Goal: Task Accomplishment & Management: Manage account settings

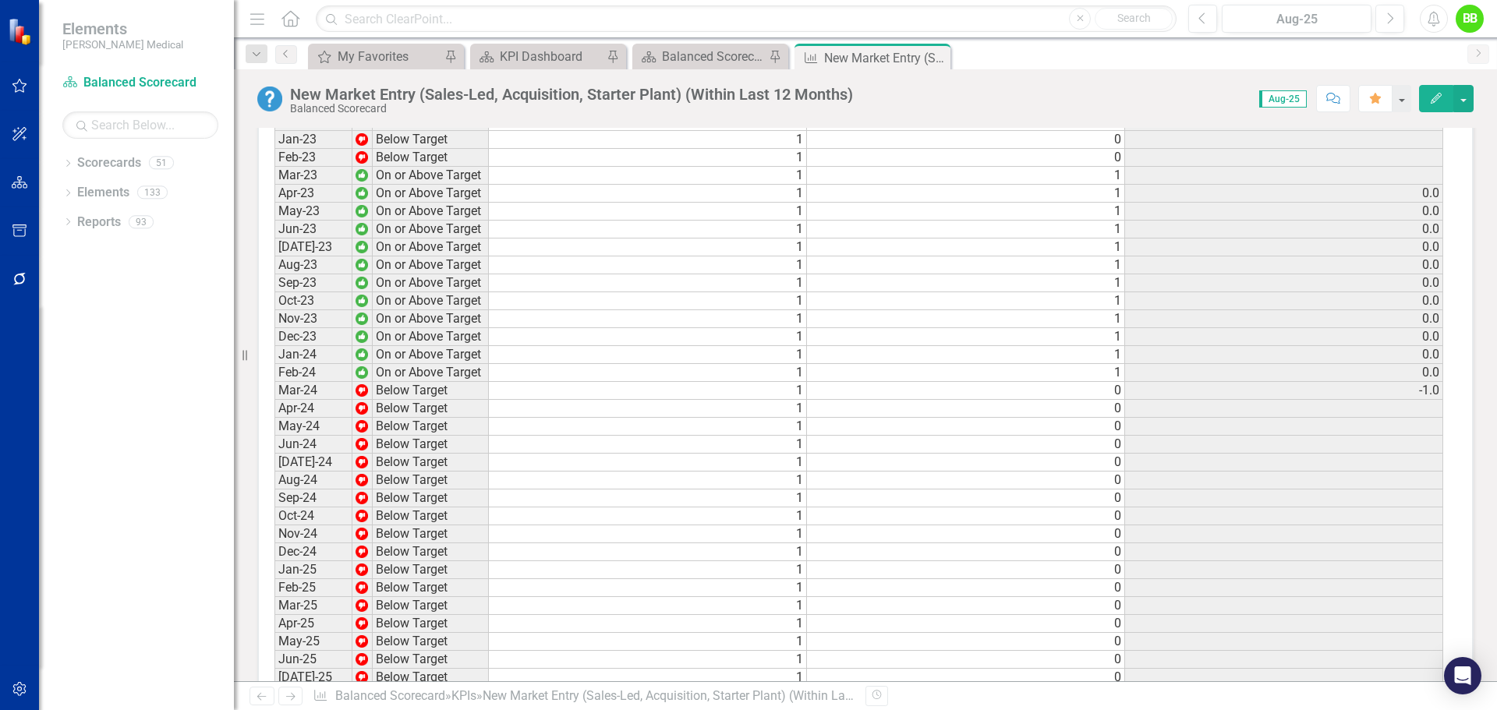
scroll to position [2057, 0]
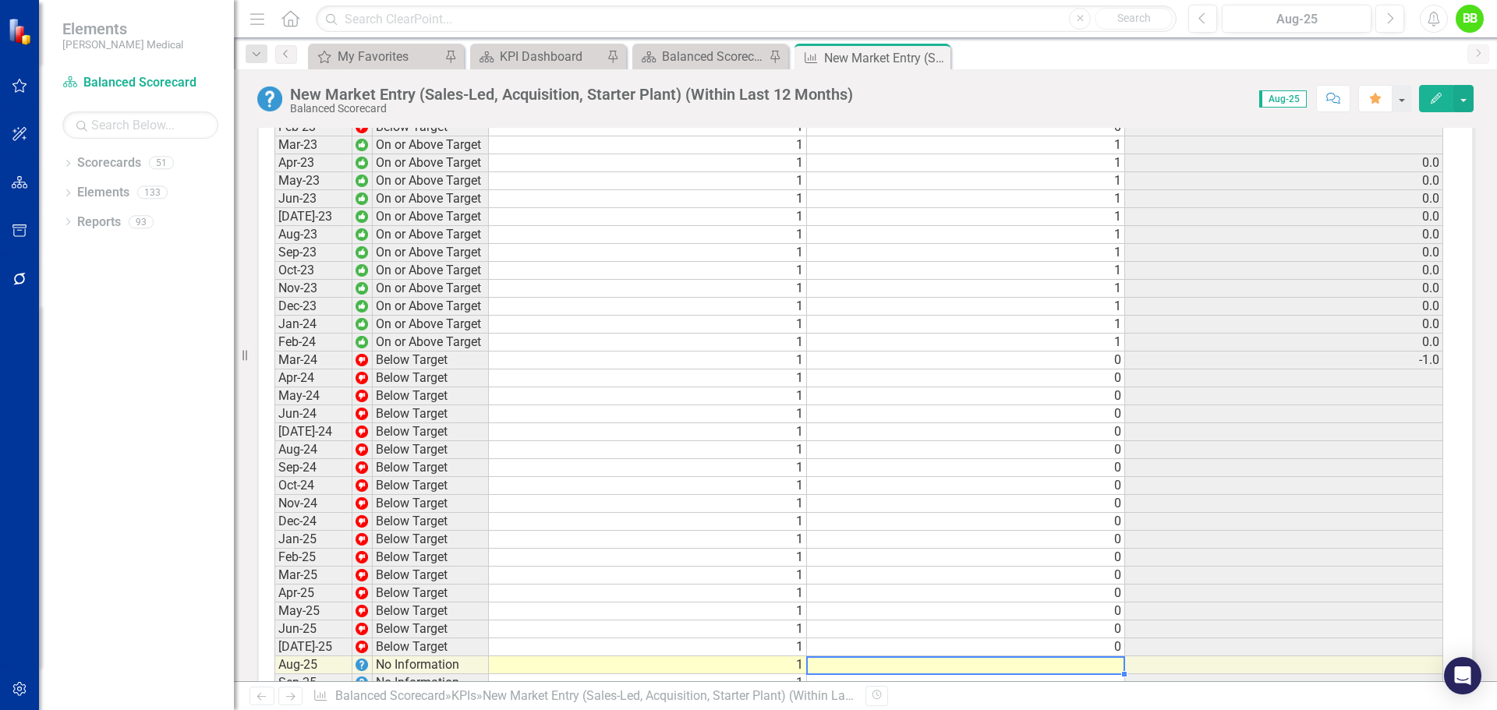
click at [1120, 656] on td at bounding box center [966, 665] width 318 height 18
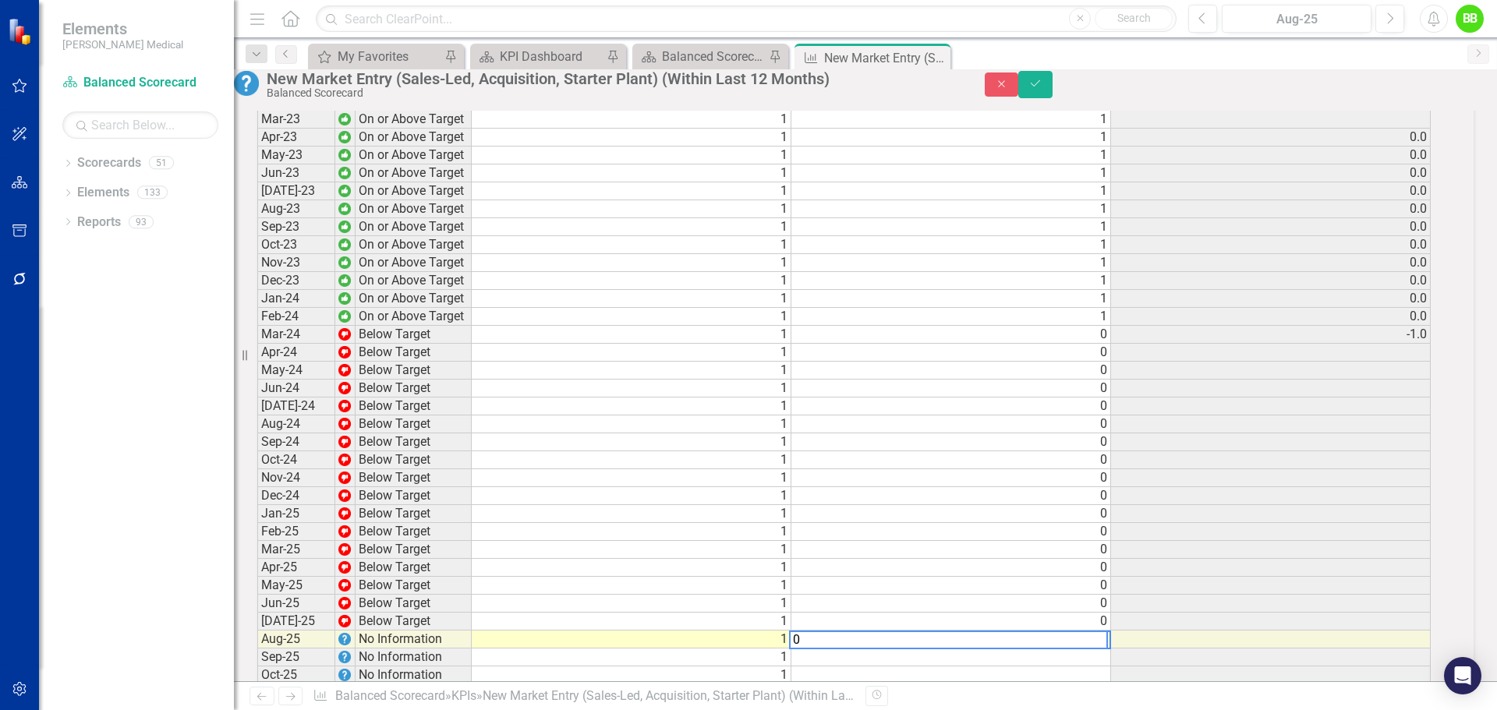
scroll to position [2059, 0]
type textarea "0"
click at [1052, 89] on button "Save" at bounding box center [1035, 84] width 34 height 27
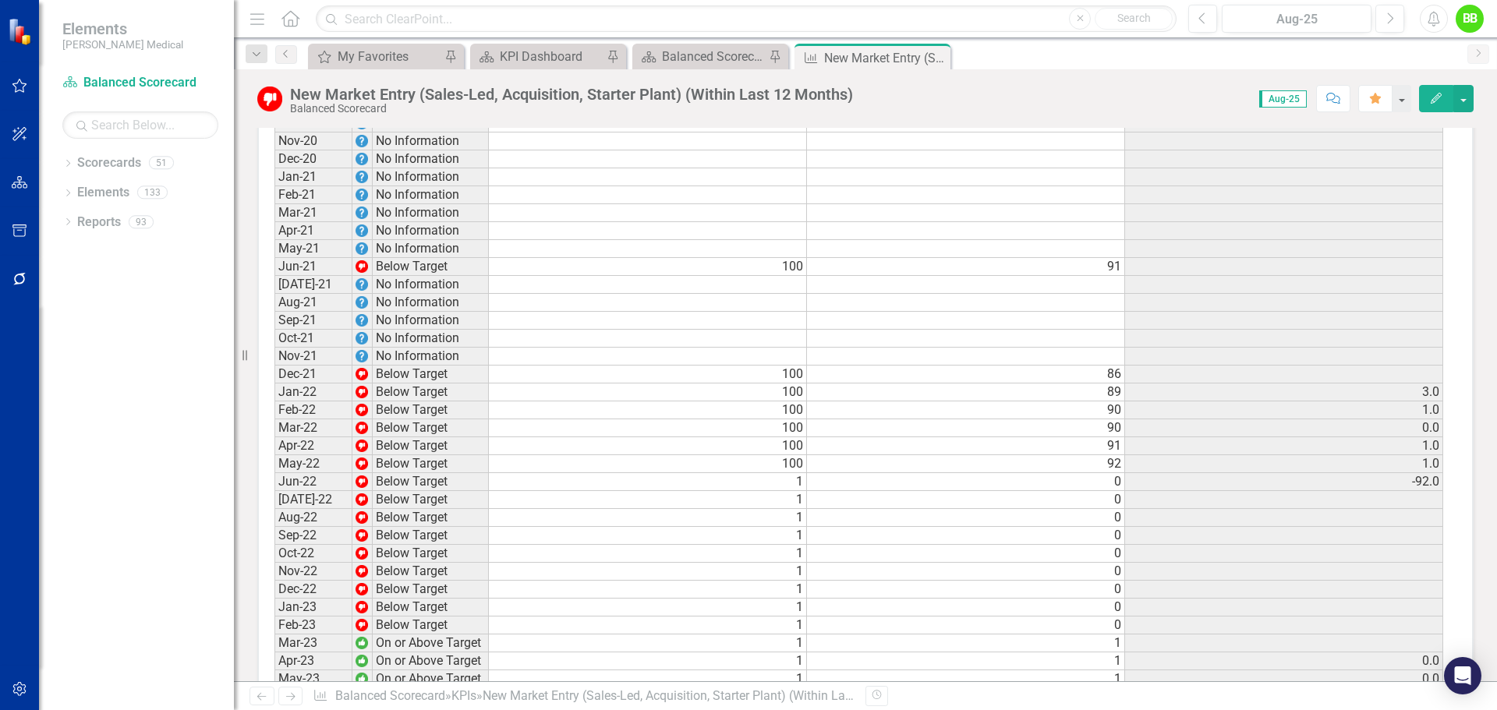
scroll to position [1481, 0]
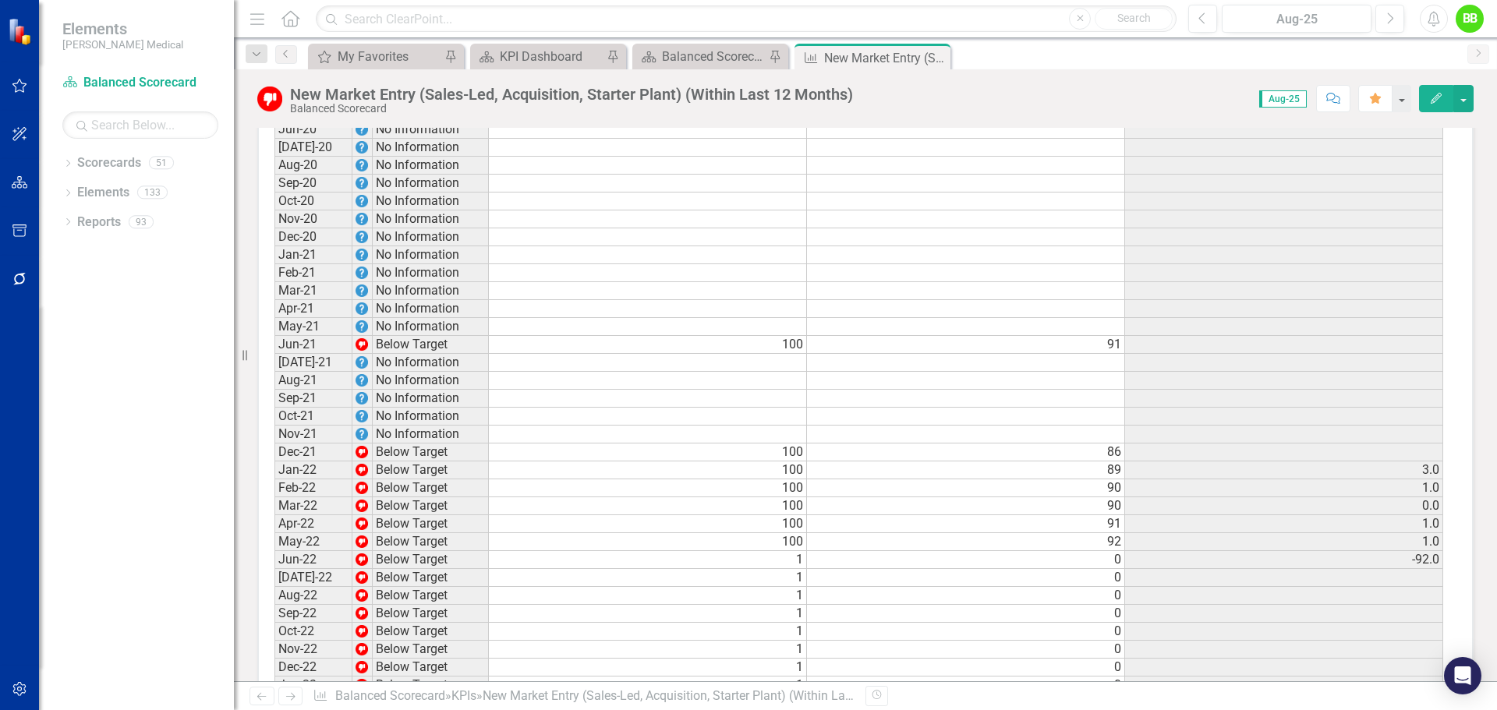
click at [788, 533] on td "100" at bounding box center [648, 542] width 318 height 18
click at [762, 587] on td "1" at bounding box center [648, 596] width 318 height 18
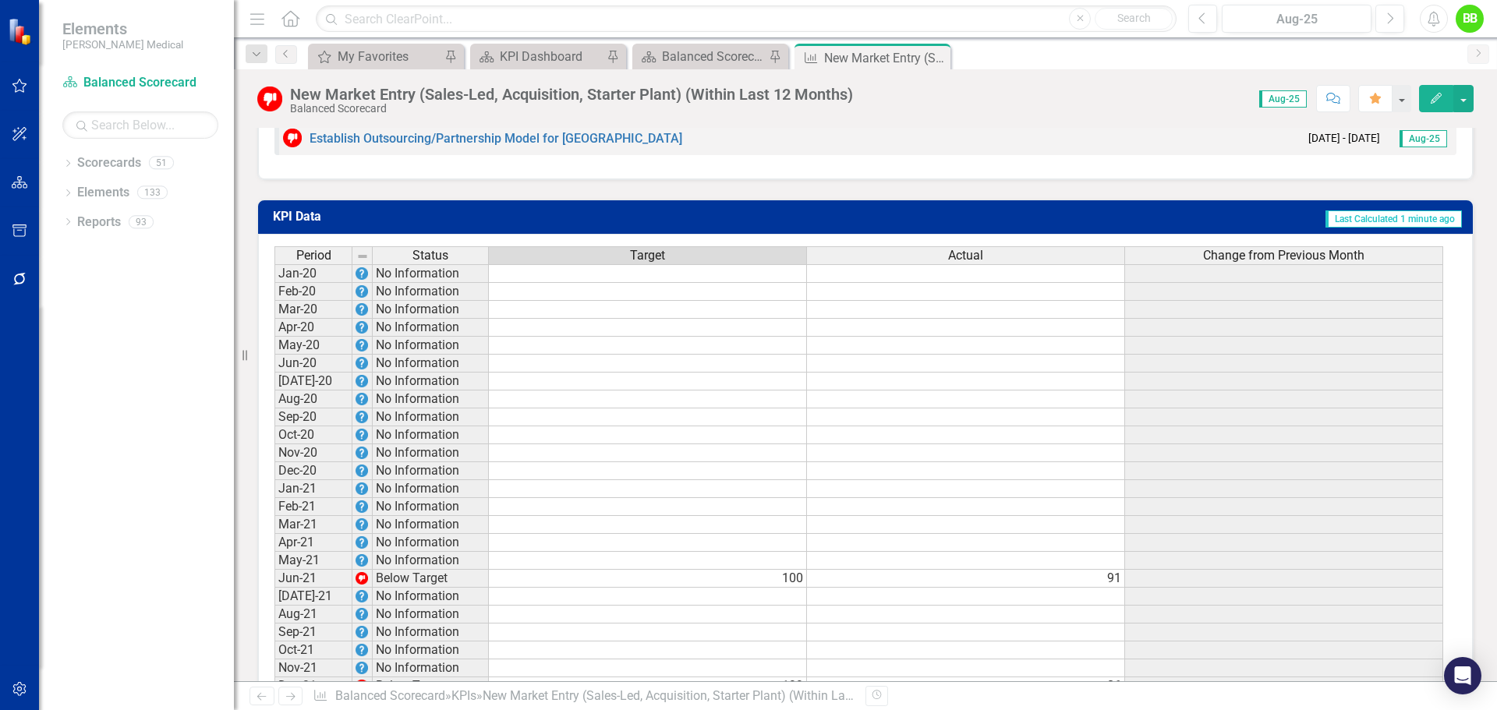
scroll to position [1169, 0]
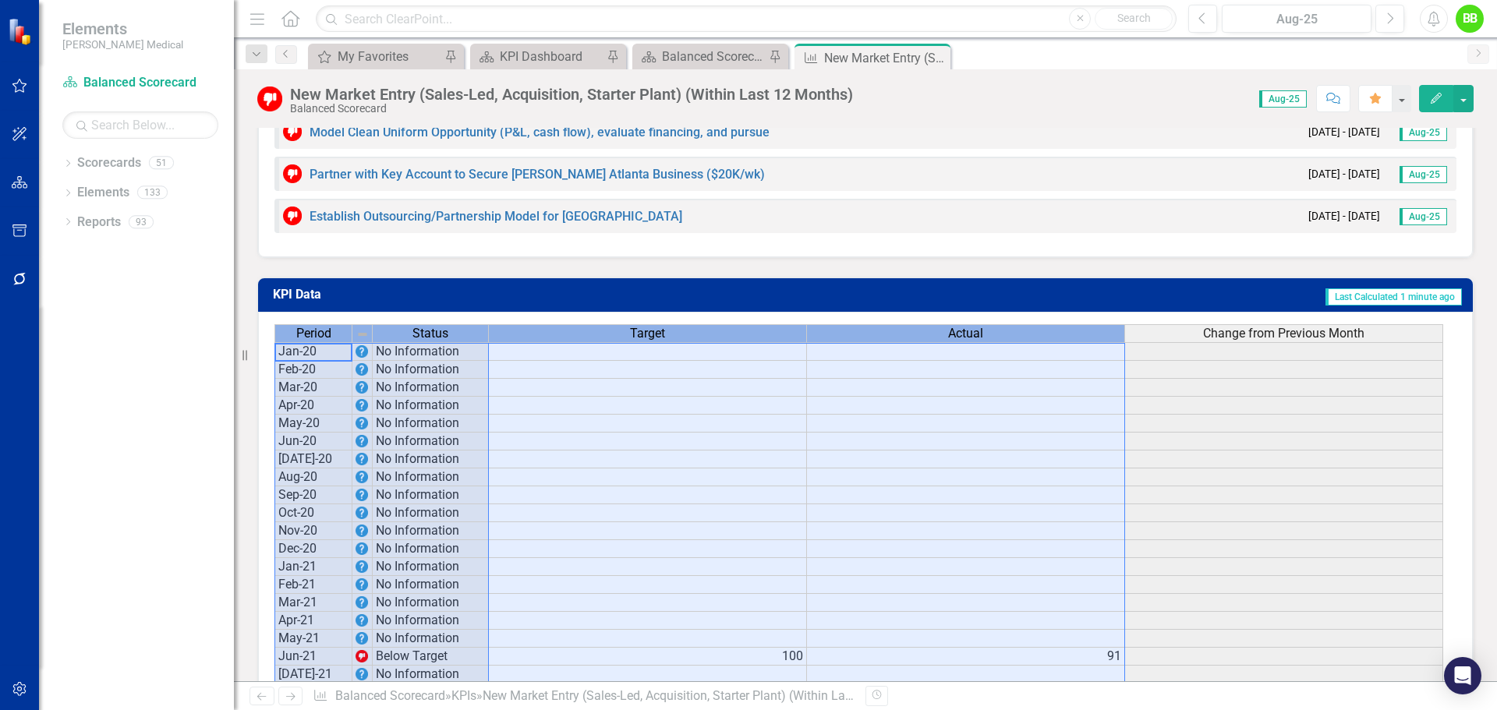
drag, startPoint x: 282, startPoint y: 228, endPoint x: 1029, endPoint y: 257, distance: 747.4
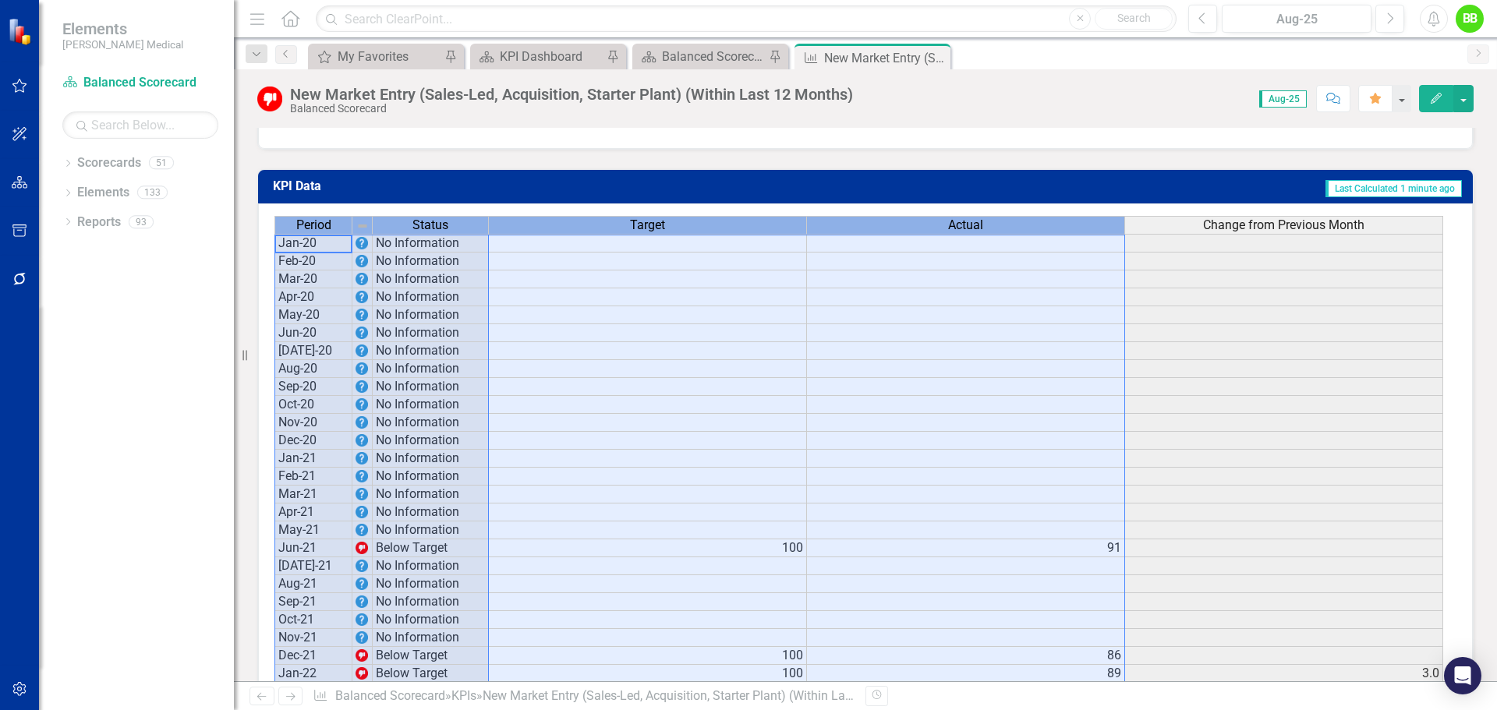
scroll to position [888, 0]
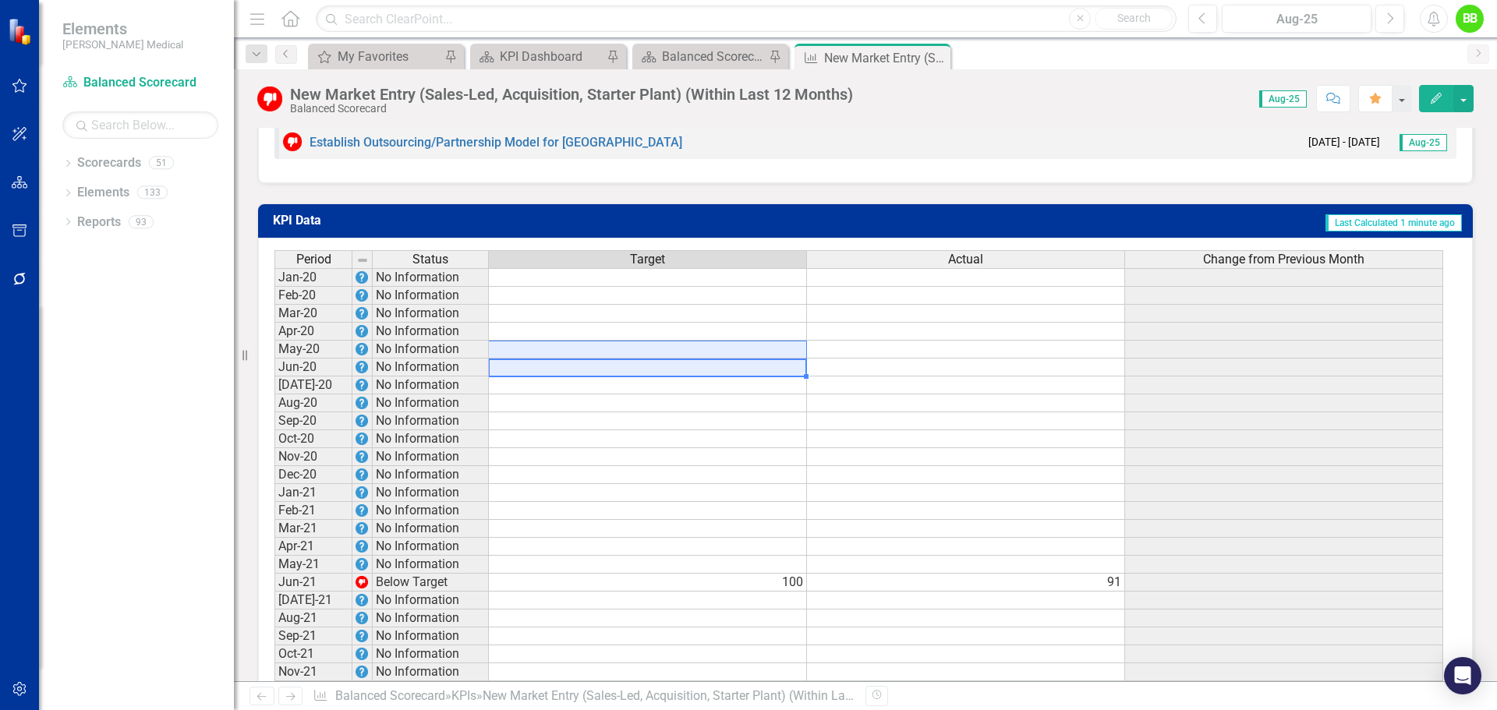
scroll to position [1356, 0]
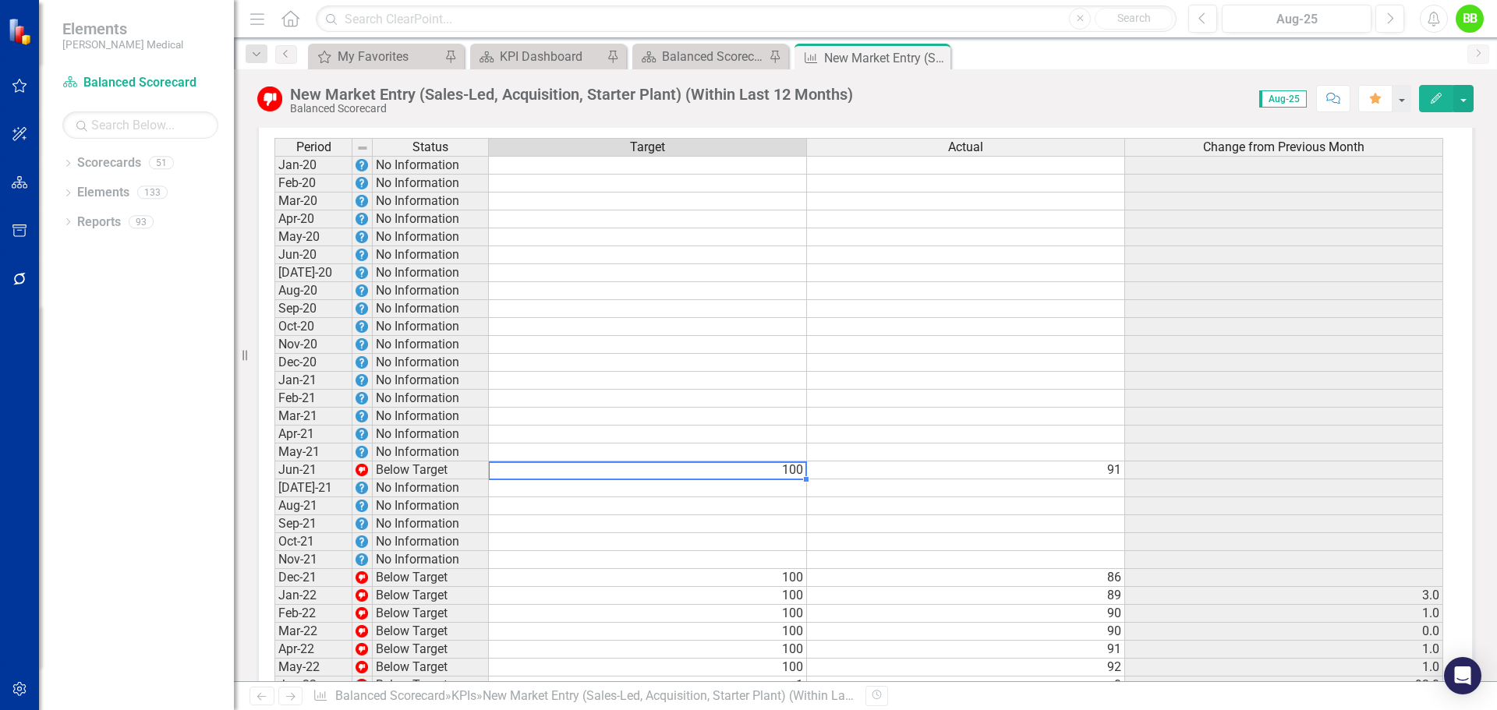
click at [754, 461] on td "100" at bounding box center [648, 470] width 318 height 18
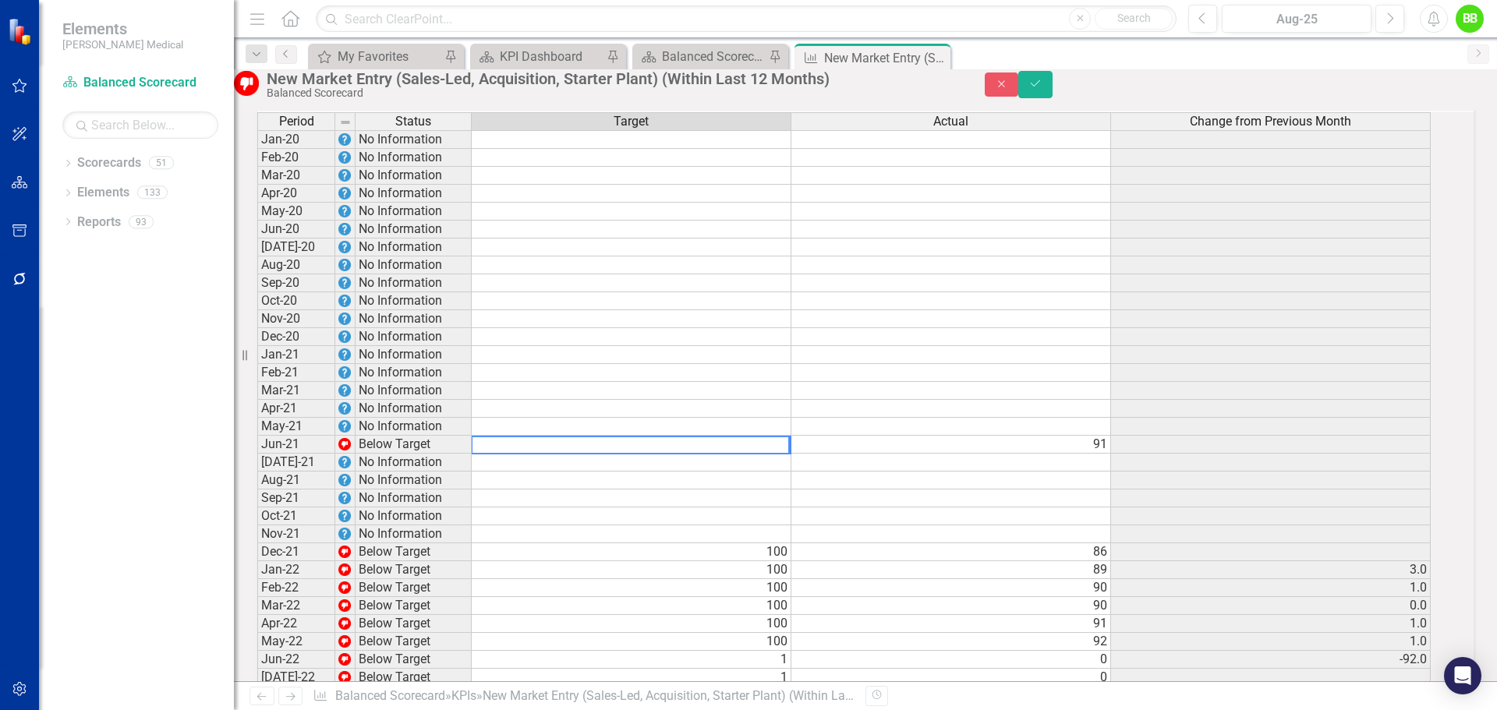
scroll to position [1358, 0]
click at [870, 433] on td "91" at bounding box center [951, 442] width 320 height 18
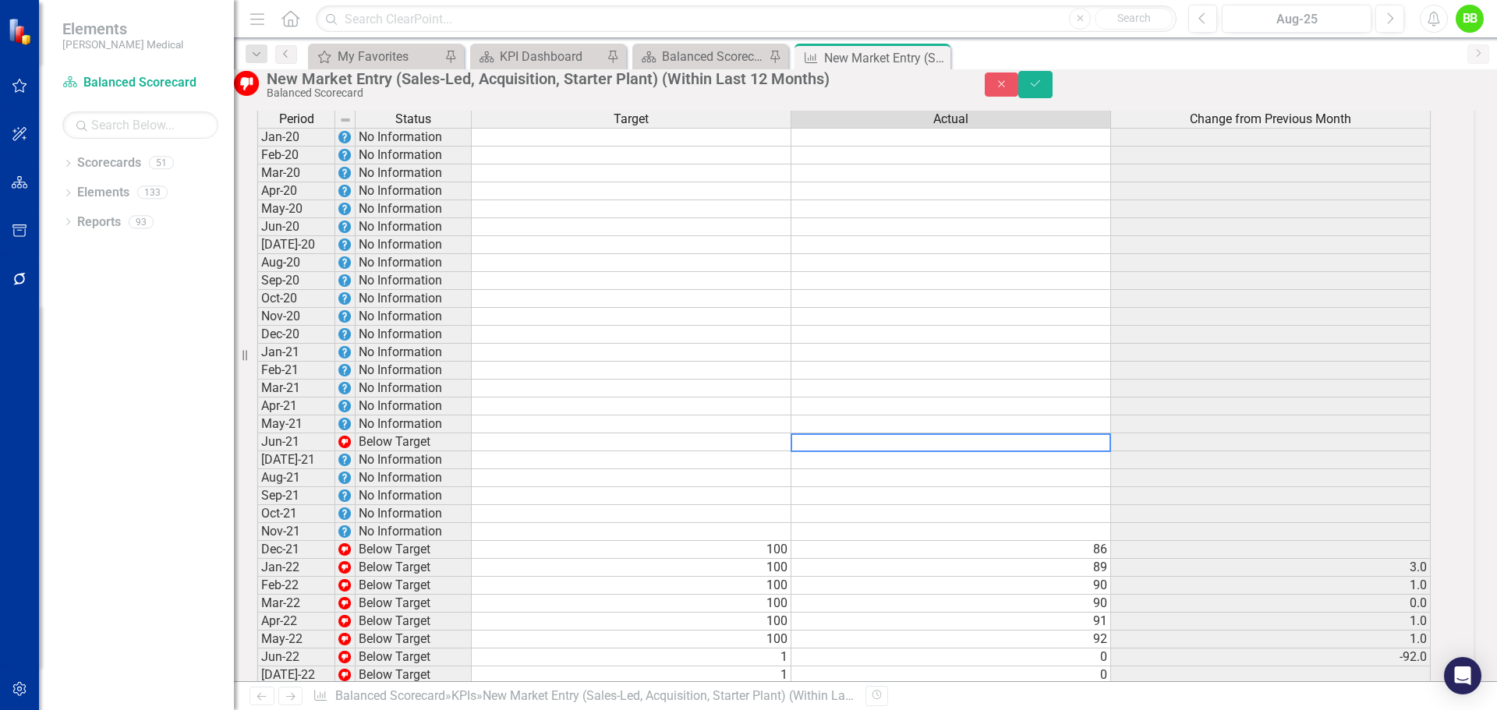
click at [763, 541] on td "100" at bounding box center [632, 550] width 320 height 18
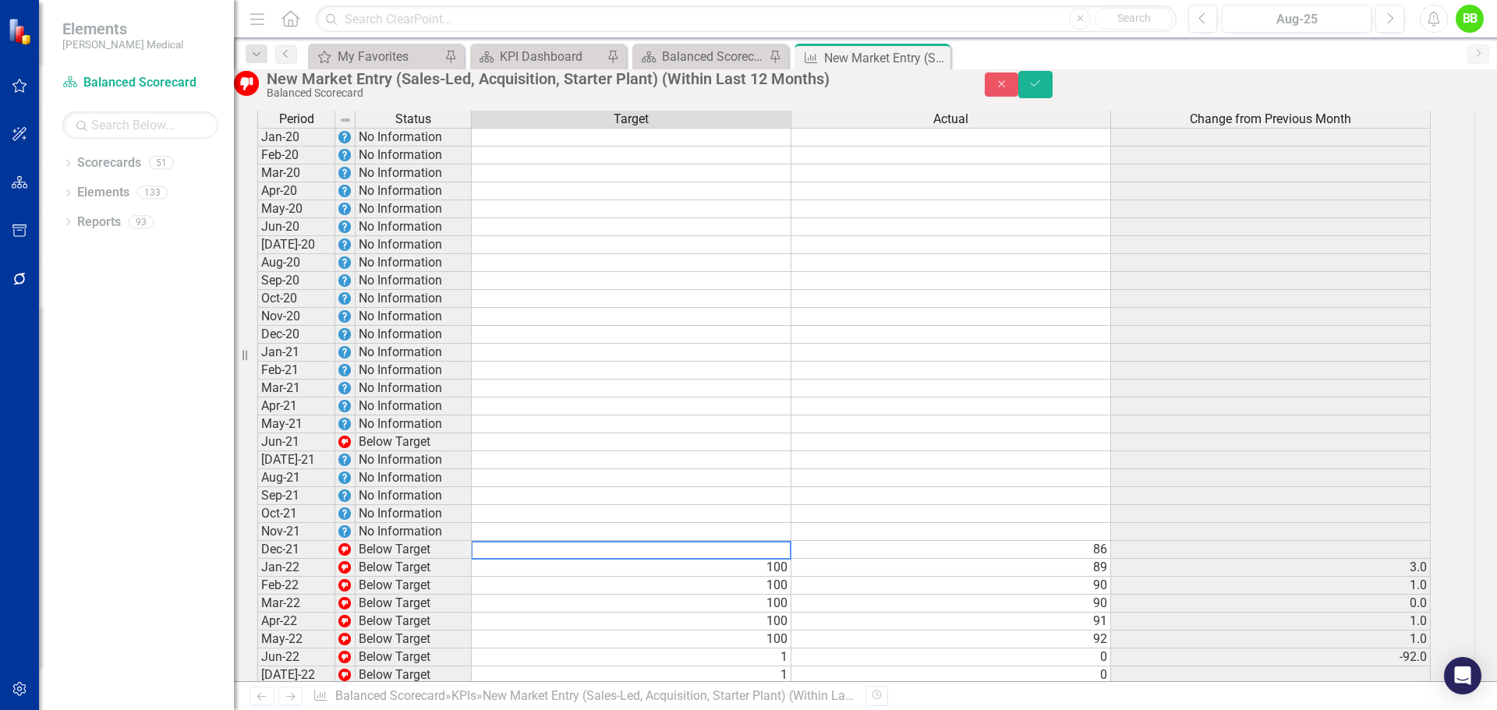
click at [761, 559] on td "100" at bounding box center [632, 568] width 320 height 18
click at [761, 577] on td "100" at bounding box center [632, 586] width 320 height 18
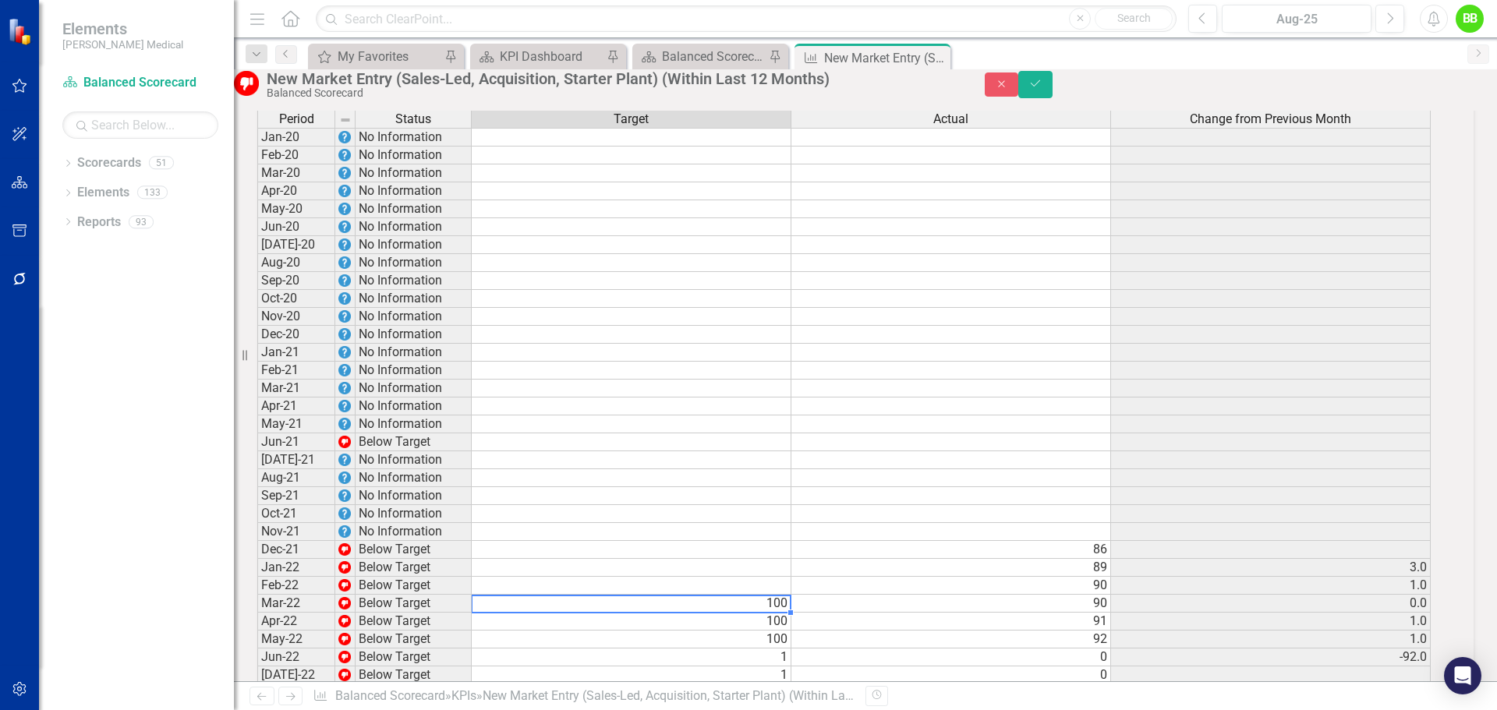
click at [763, 595] on td "100" at bounding box center [632, 604] width 320 height 18
click at [766, 613] on td "100" at bounding box center [632, 622] width 320 height 18
click at [767, 631] on td "100" at bounding box center [632, 640] width 320 height 18
click at [1090, 631] on td "92" at bounding box center [951, 640] width 320 height 18
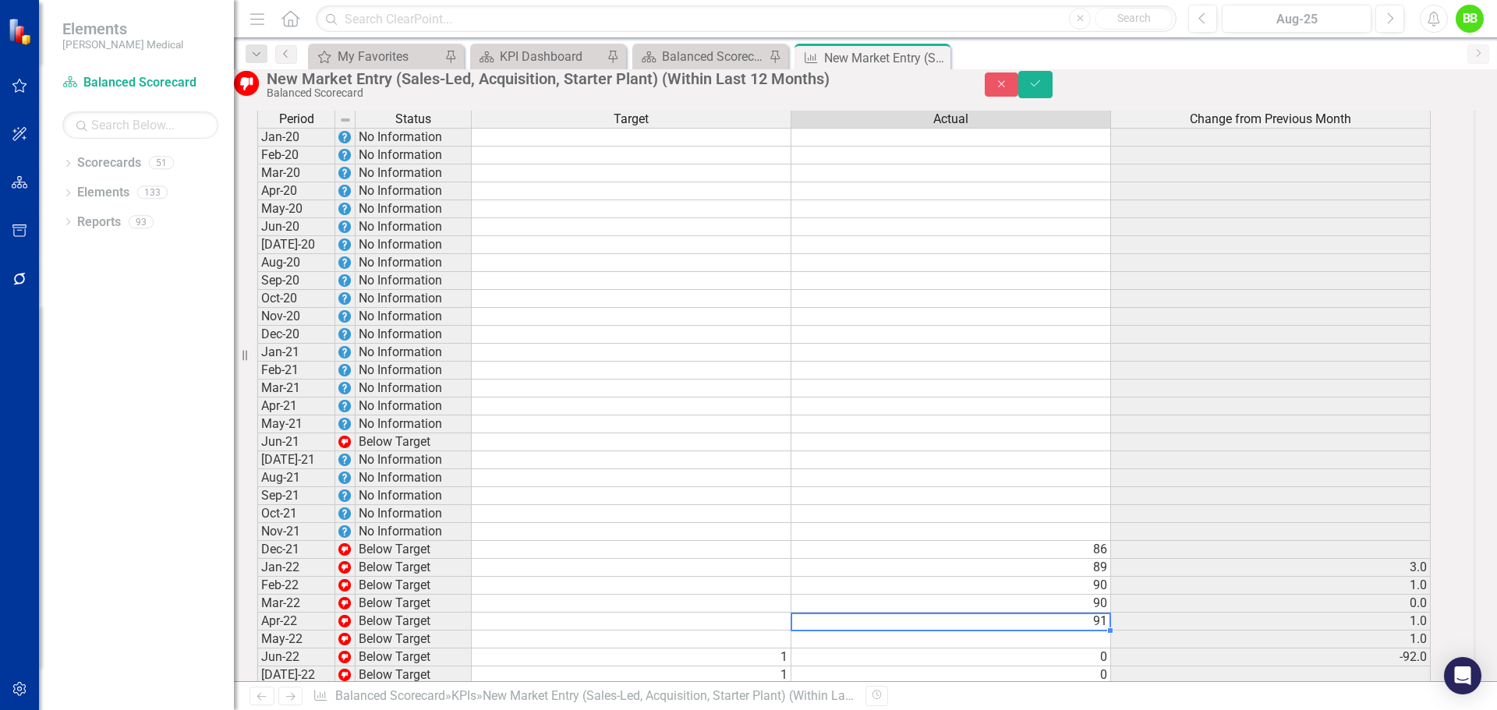
click at [1091, 613] on td "91" at bounding box center [951, 622] width 320 height 18
click at [1091, 595] on td "90" at bounding box center [951, 604] width 320 height 18
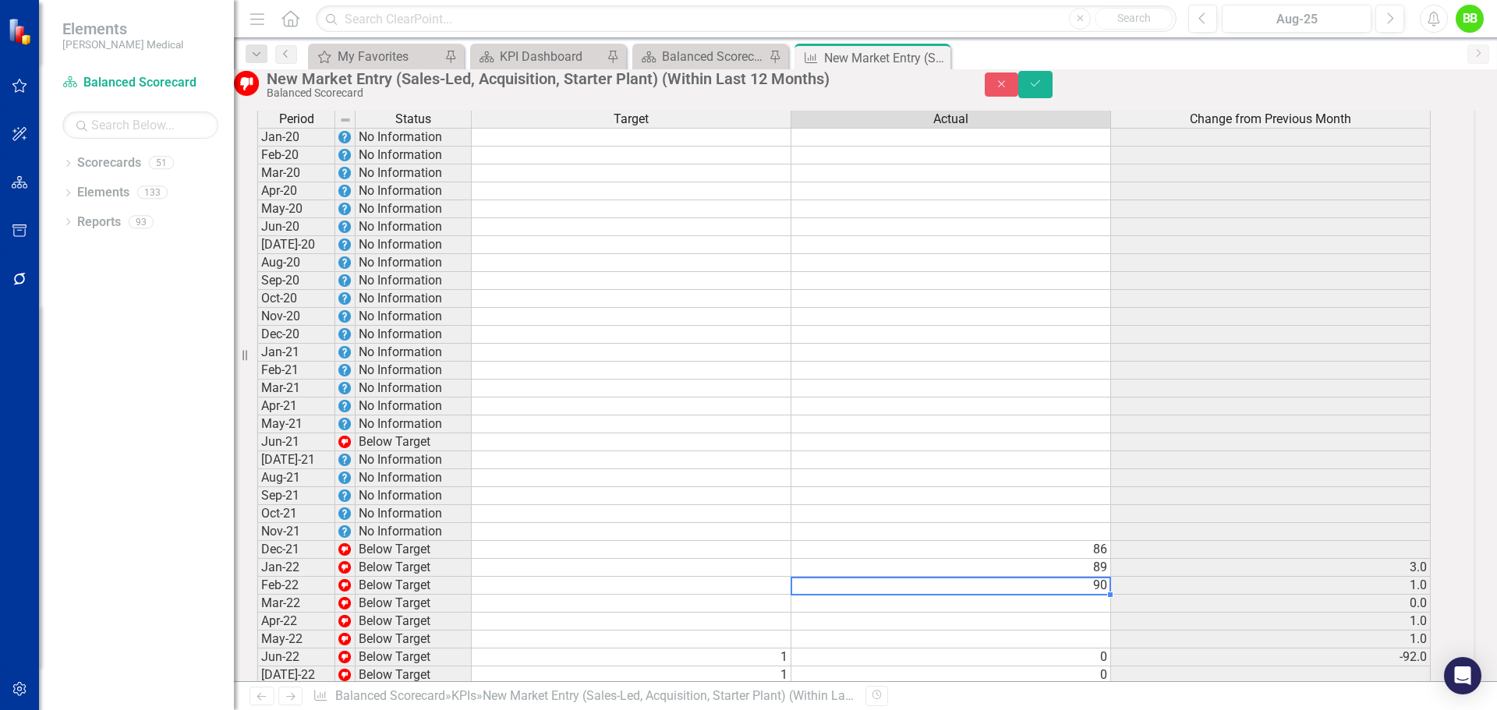
click at [1089, 577] on td "90" at bounding box center [951, 586] width 320 height 18
click at [1089, 559] on td "89" at bounding box center [951, 568] width 320 height 18
click at [1088, 541] on td "86" at bounding box center [951, 550] width 320 height 18
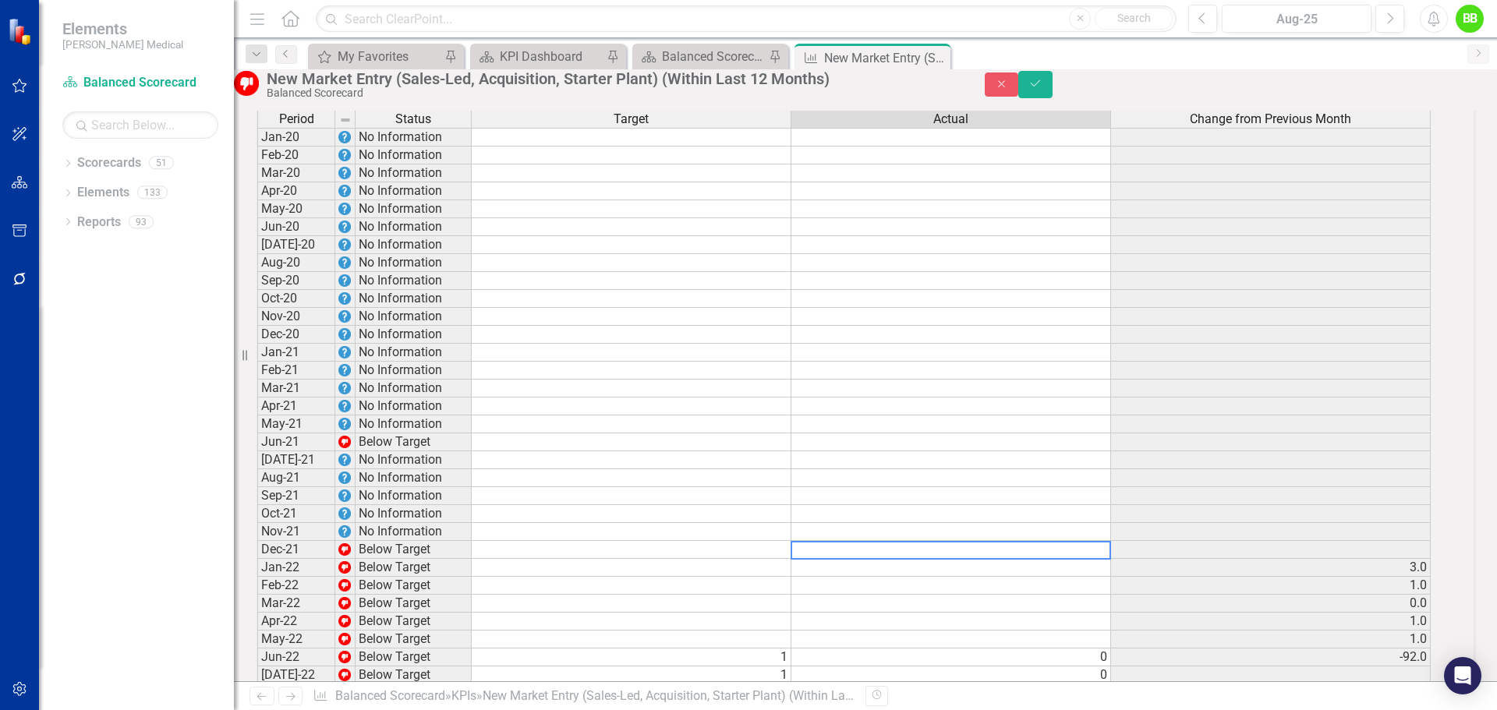
click at [1076, 613] on td at bounding box center [951, 622] width 320 height 18
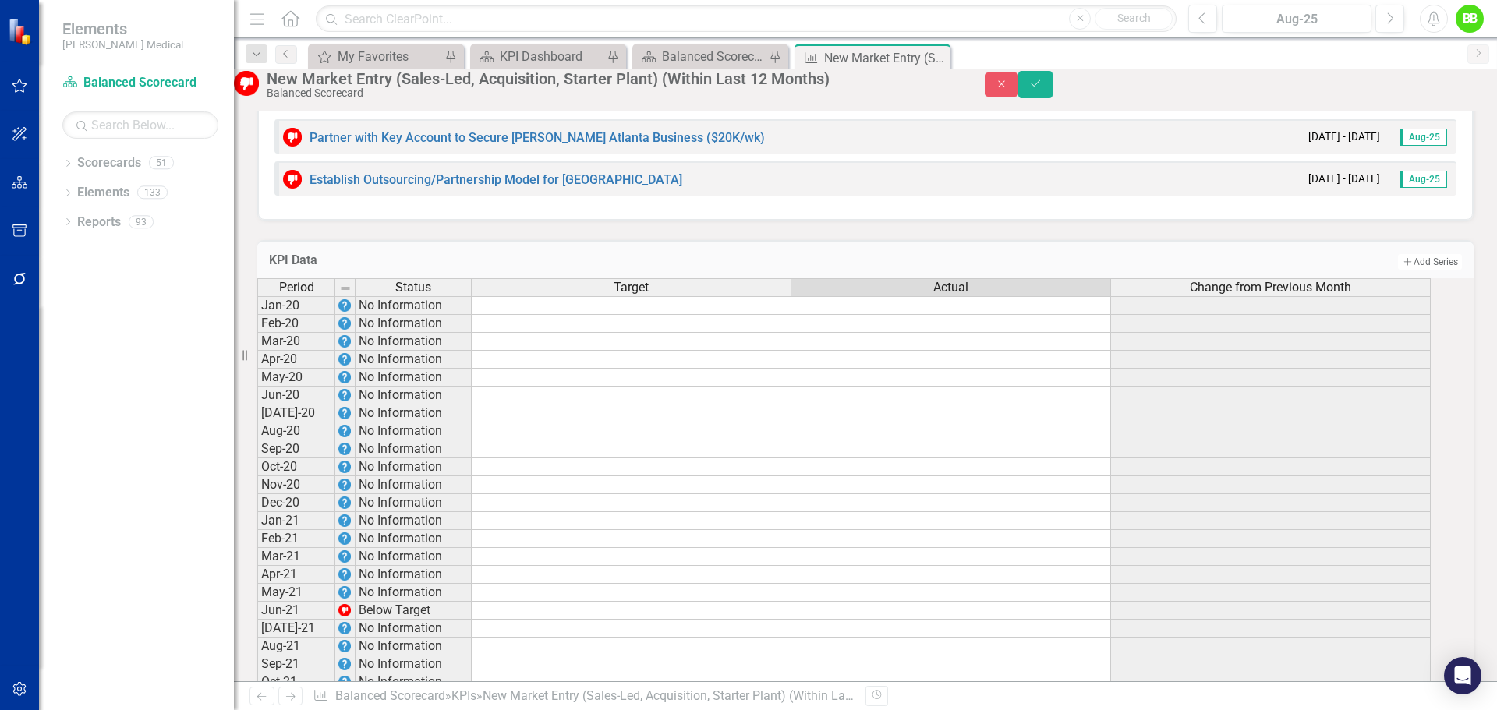
scroll to position [1046, 0]
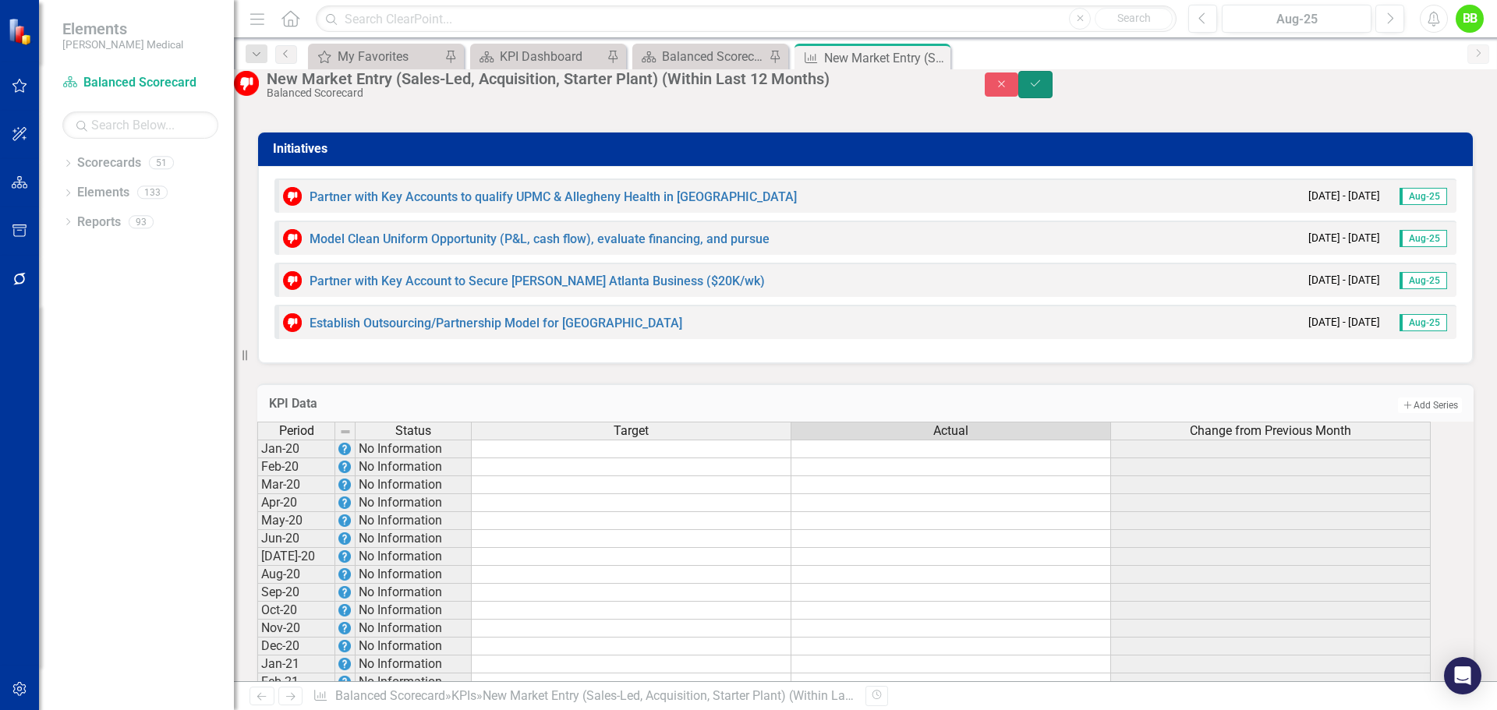
click at [1042, 89] on icon "Save" at bounding box center [1035, 83] width 14 height 11
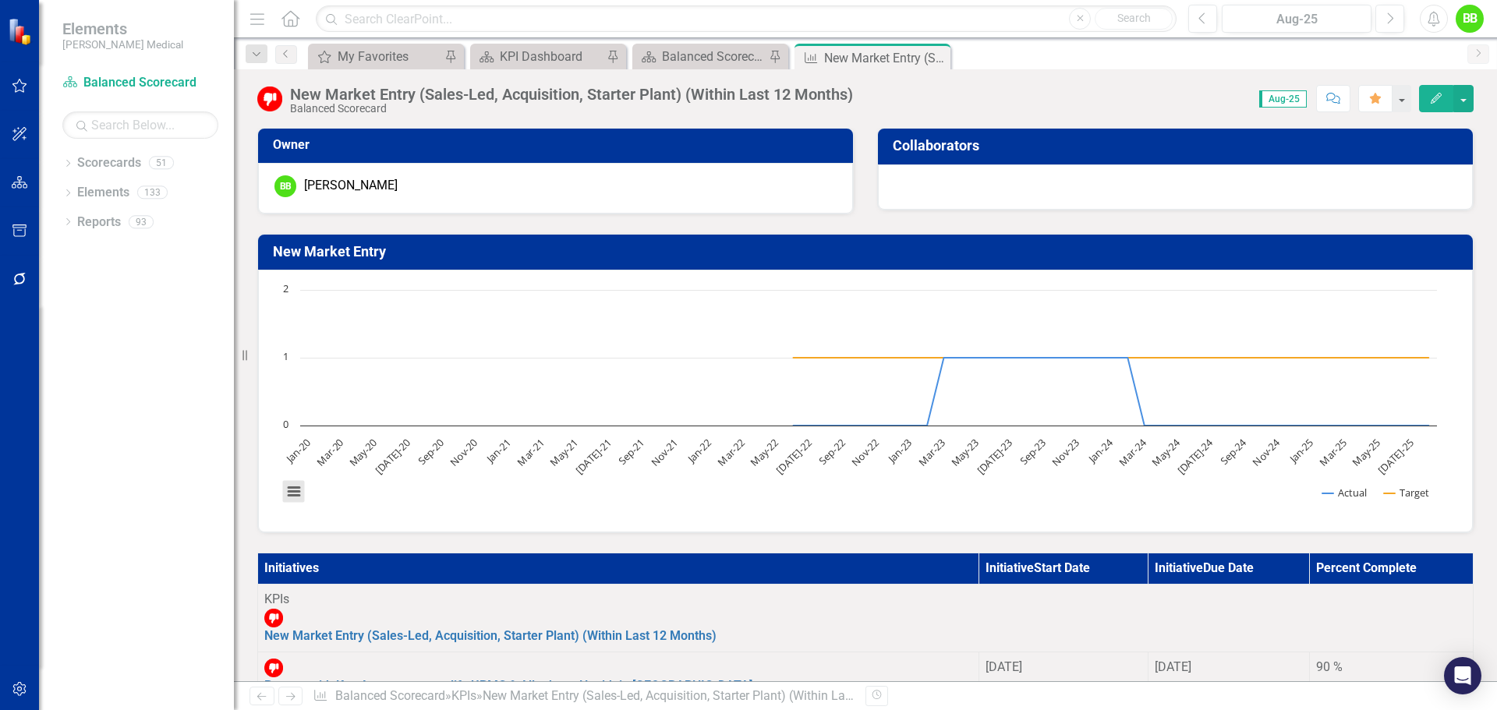
click at [295, 493] on button "View chart menu, Chart" at bounding box center [294, 492] width 22 height 22
click at [520, 493] on rect "Interactive chart" at bounding box center [859, 399] width 1170 height 234
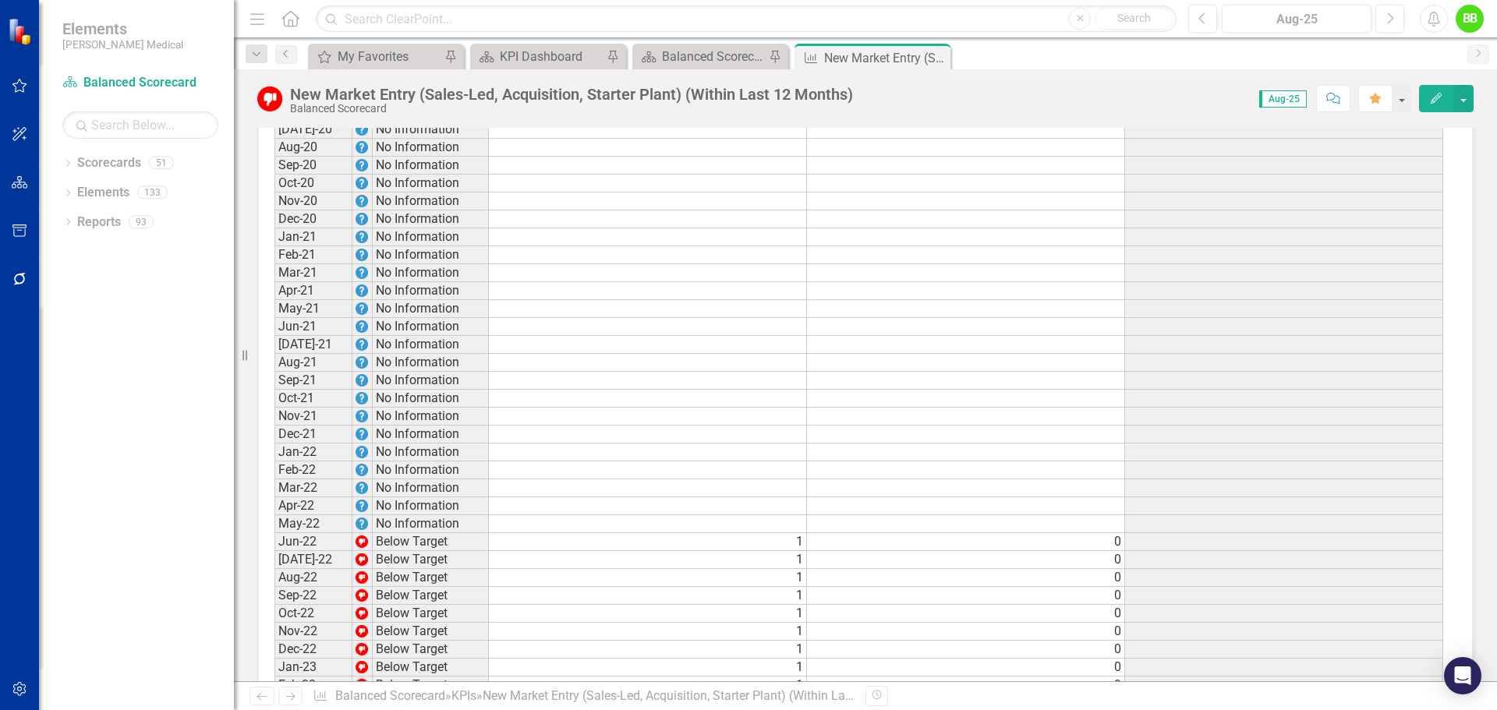
scroll to position [1559, 0]
click at [430, 455] on td "No Information" at bounding box center [431, 464] width 116 height 18
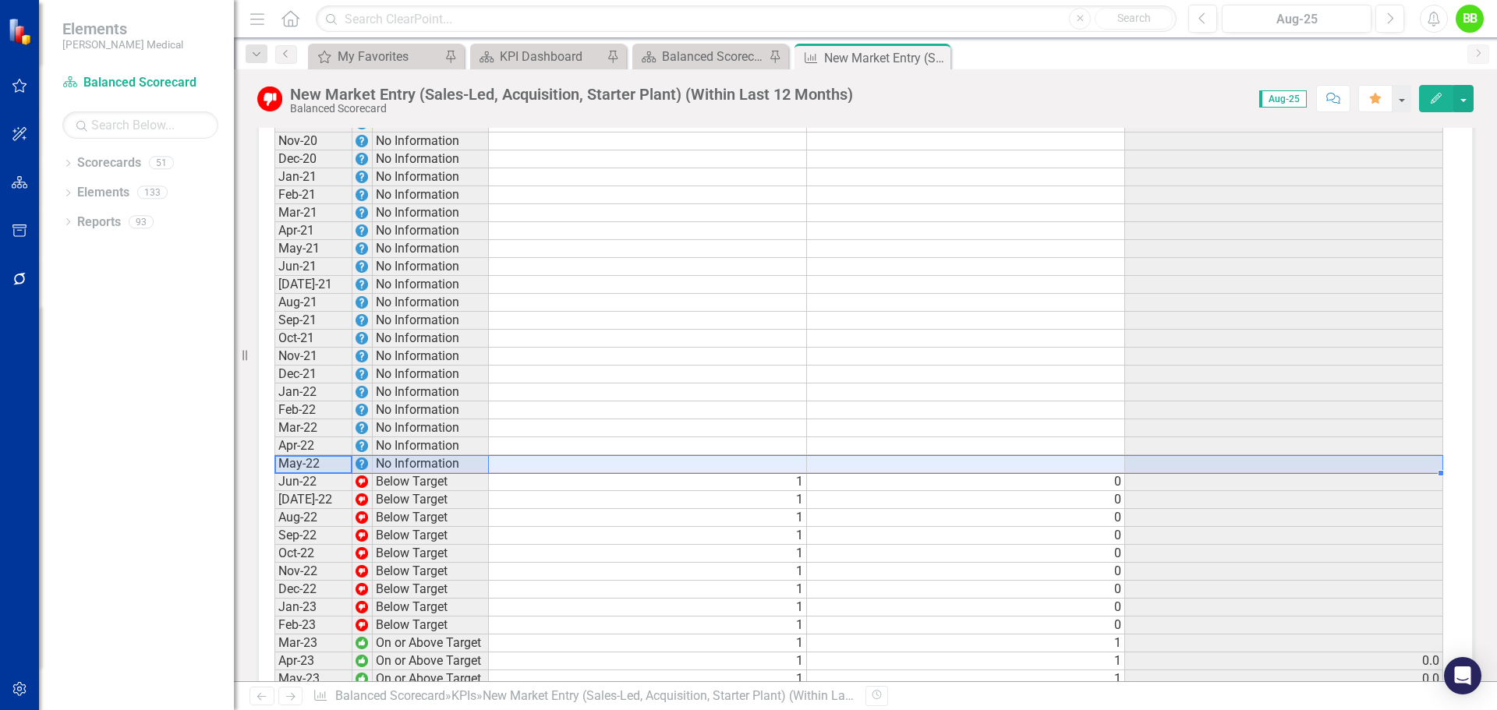
drag, startPoint x: 338, startPoint y: 359, endPoint x: 1318, endPoint y: 361, distance: 979.9
click at [1318, 361] on div "Period Status Target Actual Change from Previous Month Jan-20 No Information Fe…" at bounding box center [859, 590] width 1170 height 1310
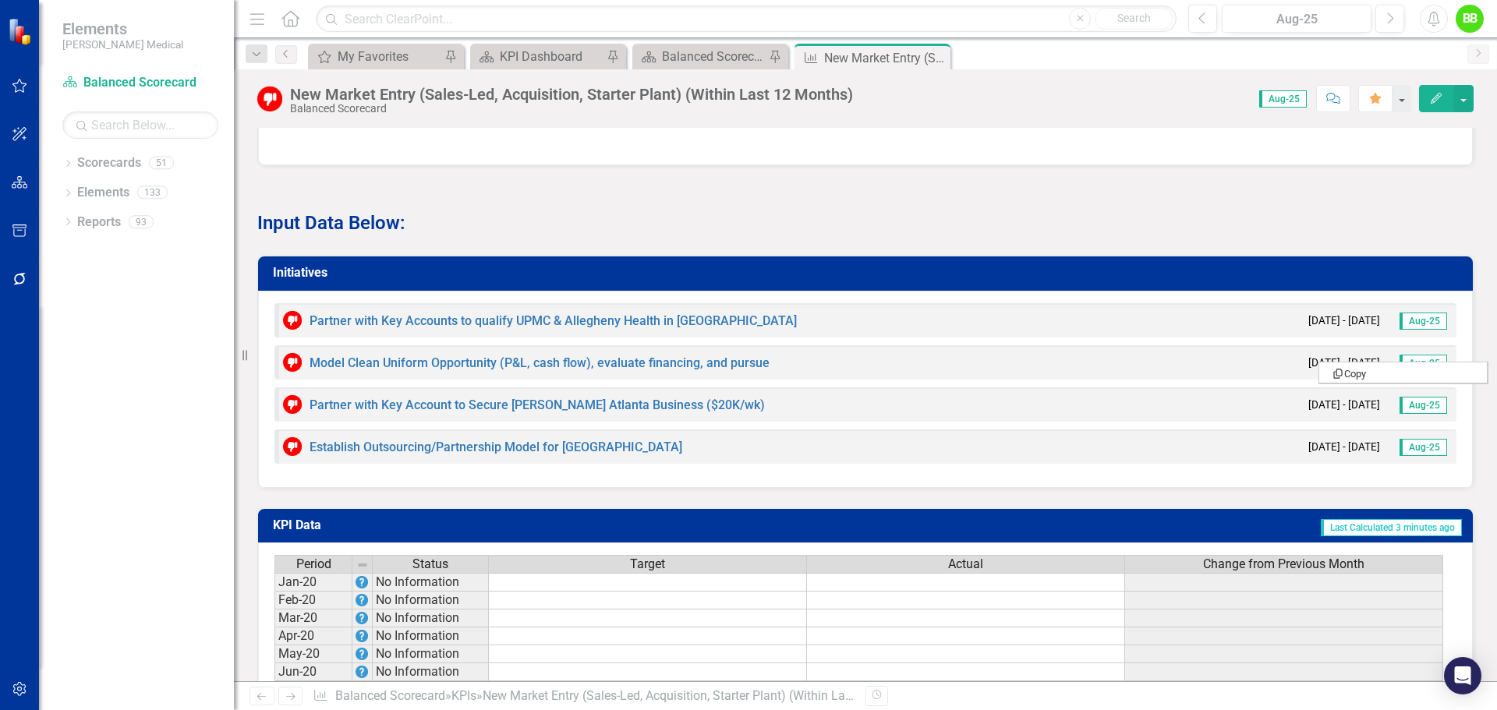
scroll to position [935, 0]
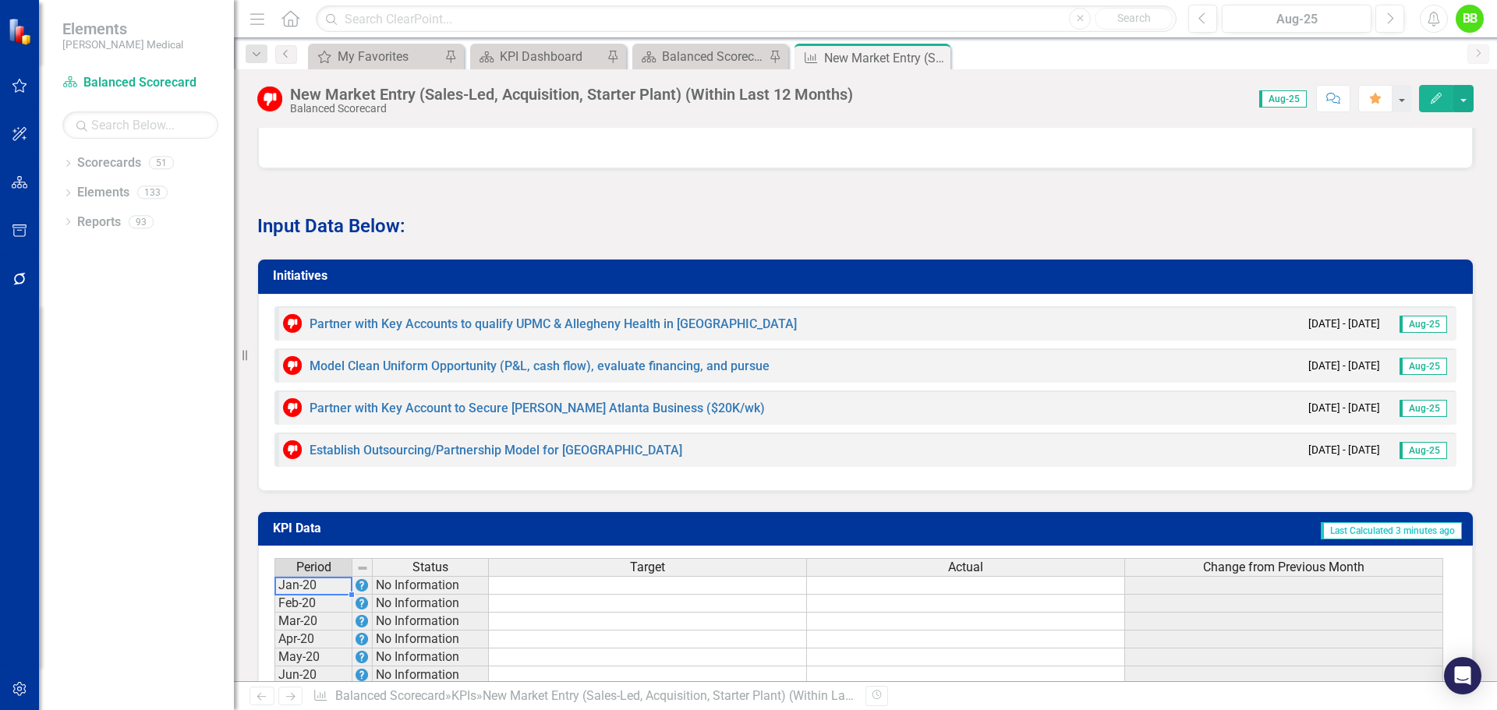
click at [285, 576] on td "Jan-20" at bounding box center [313, 585] width 78 height 19
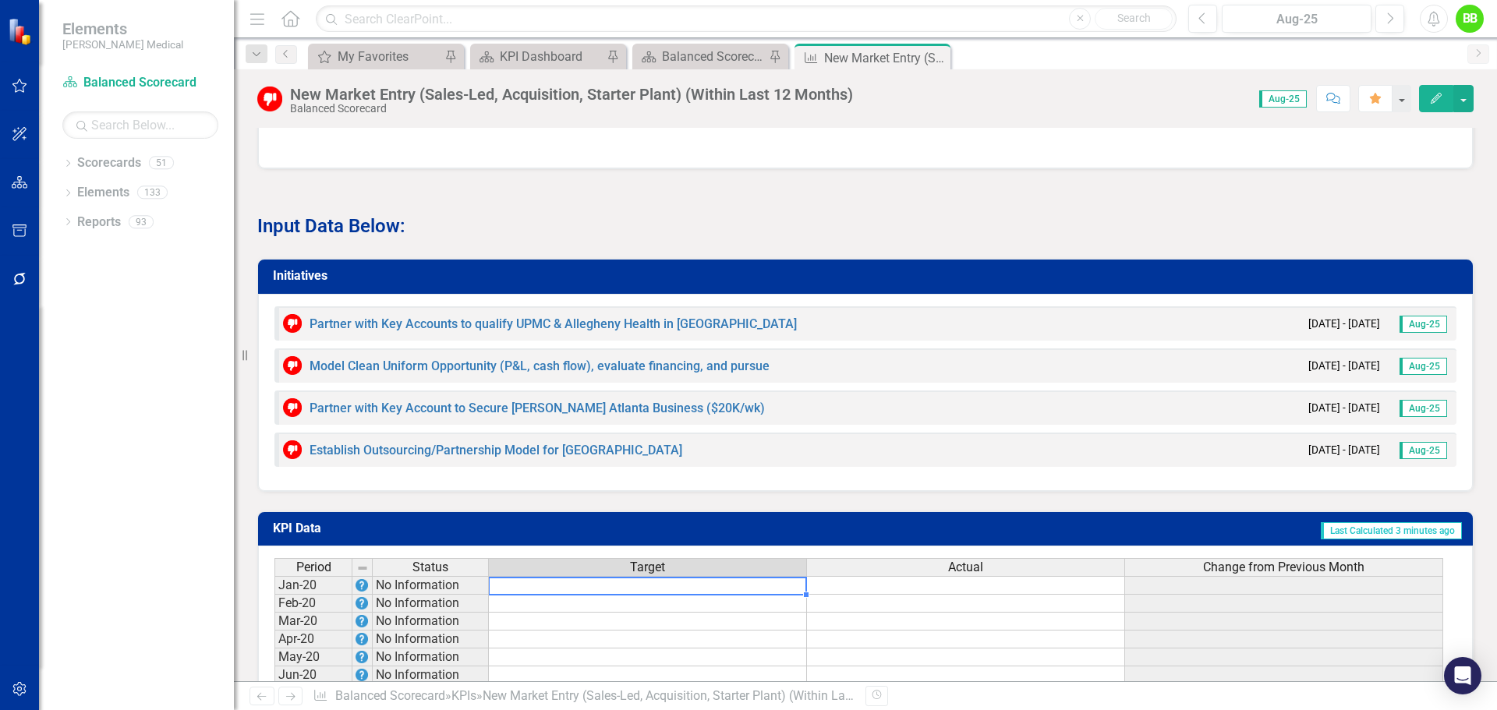
click at [684, 576] on td at bounding box center [648, 585] width 318 height 19
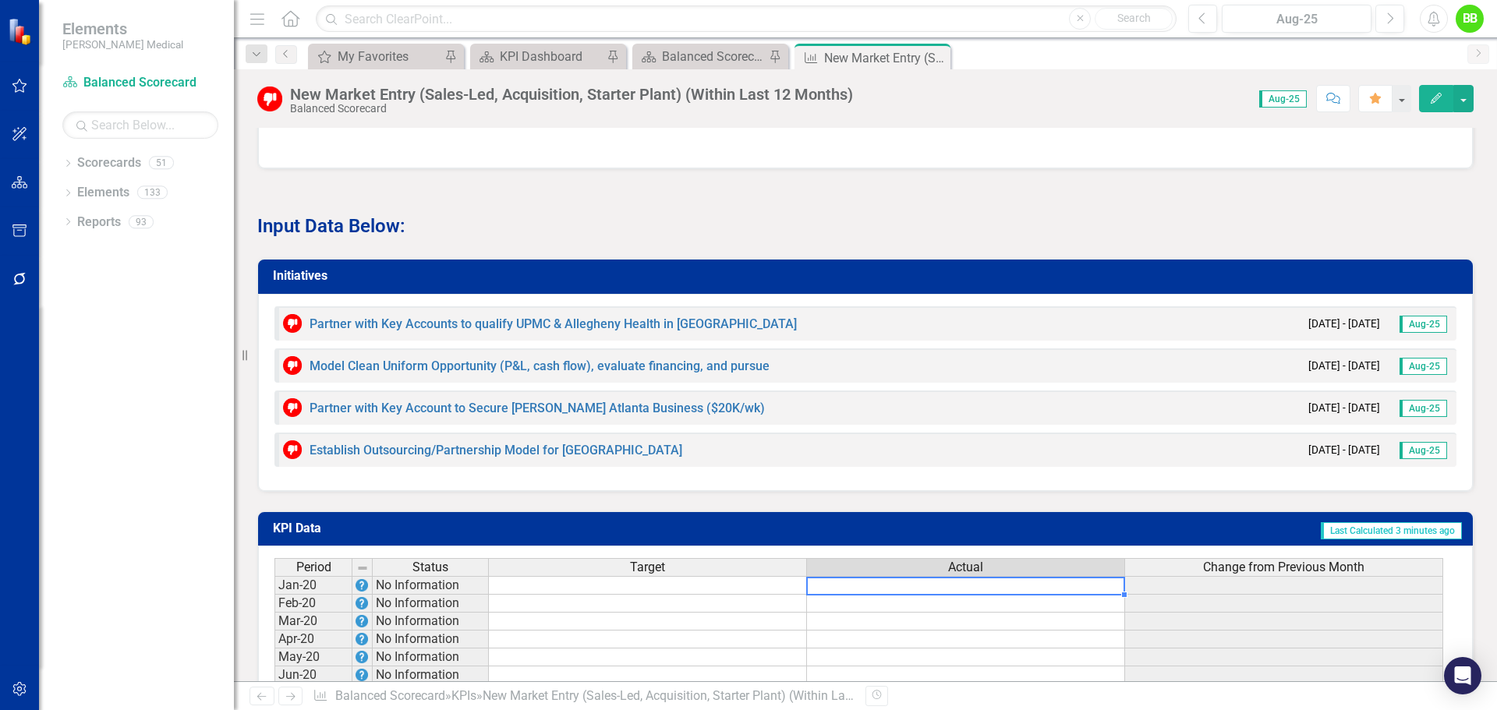
click at [914, 576] on td at bounding box center [966, 585] width 318 height 19
click at [410, 316] on link "Partner with Key Accounts to qualify UPMC & Allegheny Health in [GEOGRAPHIC_DAT…" at bounding box center [552, 323] width 487 height 15
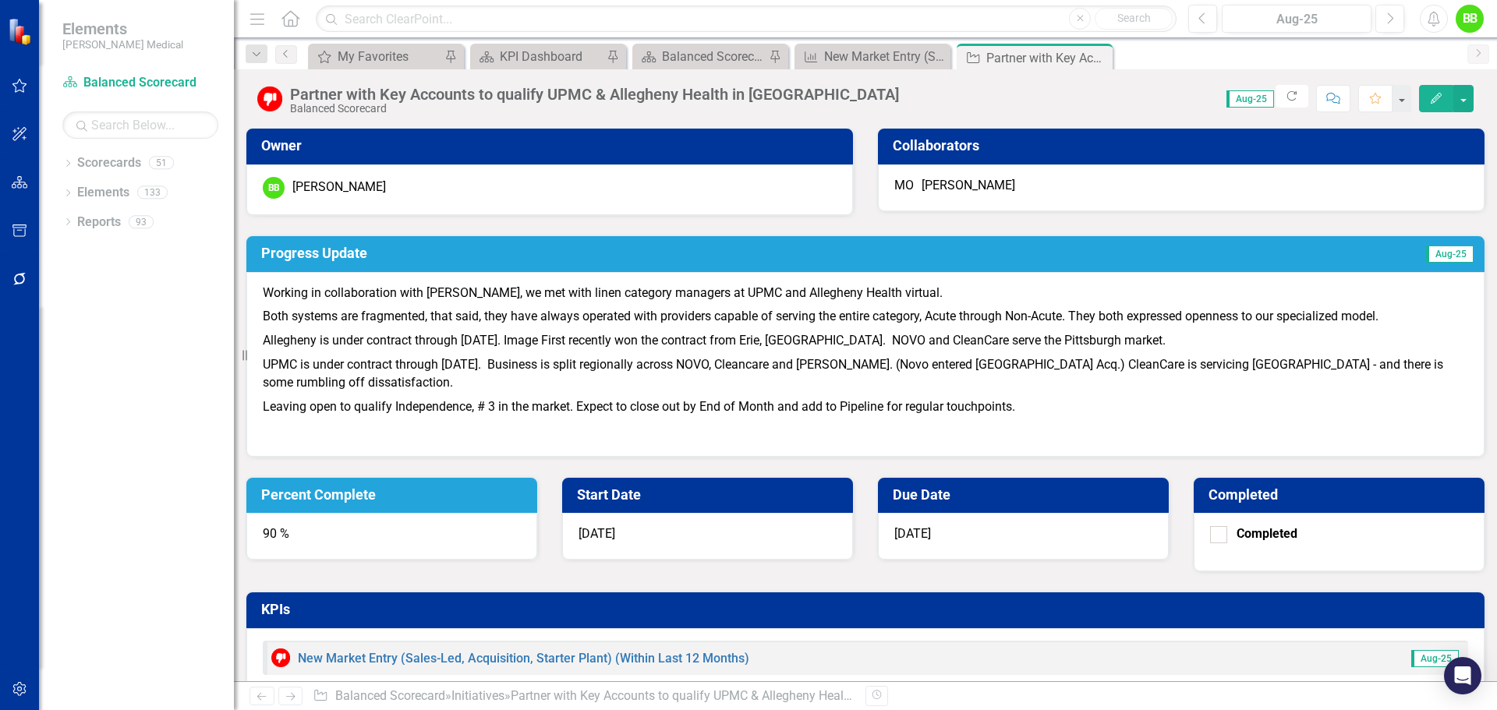
drag, startPoint x: 519, startPoint y: 259, endPoint x: 501, endPoint y: 259, distance: 17.9
click at [501, 259] on h3 "Progress Update" at bounding box center [675, 254] width 829 height 16
click at [1237, 99] on span "Aug-25" at bounding box center [1250, 98] width 48 height 17
click at [1098, 53] on icon "Close" at bounding box center [1098, 57] width 16 height 12
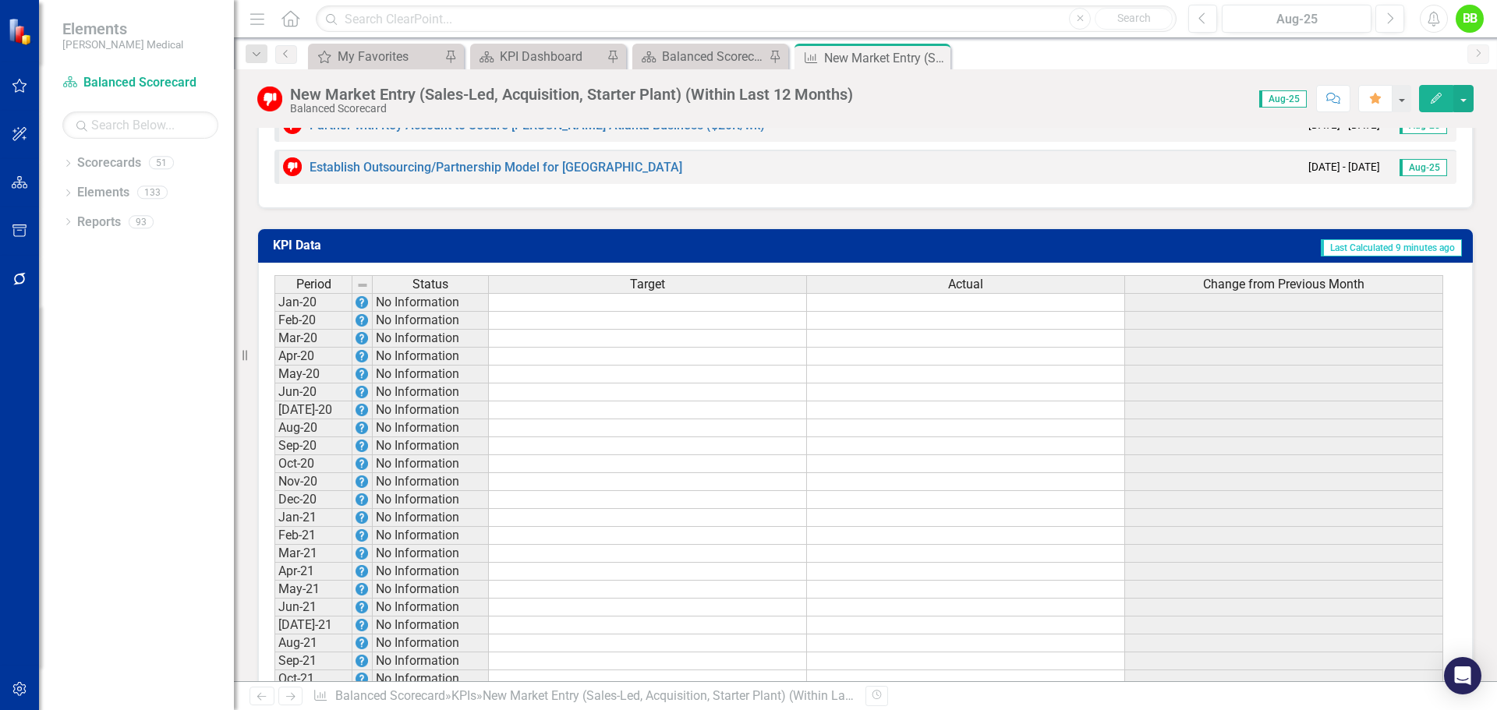
scroll to position [1403, 0]
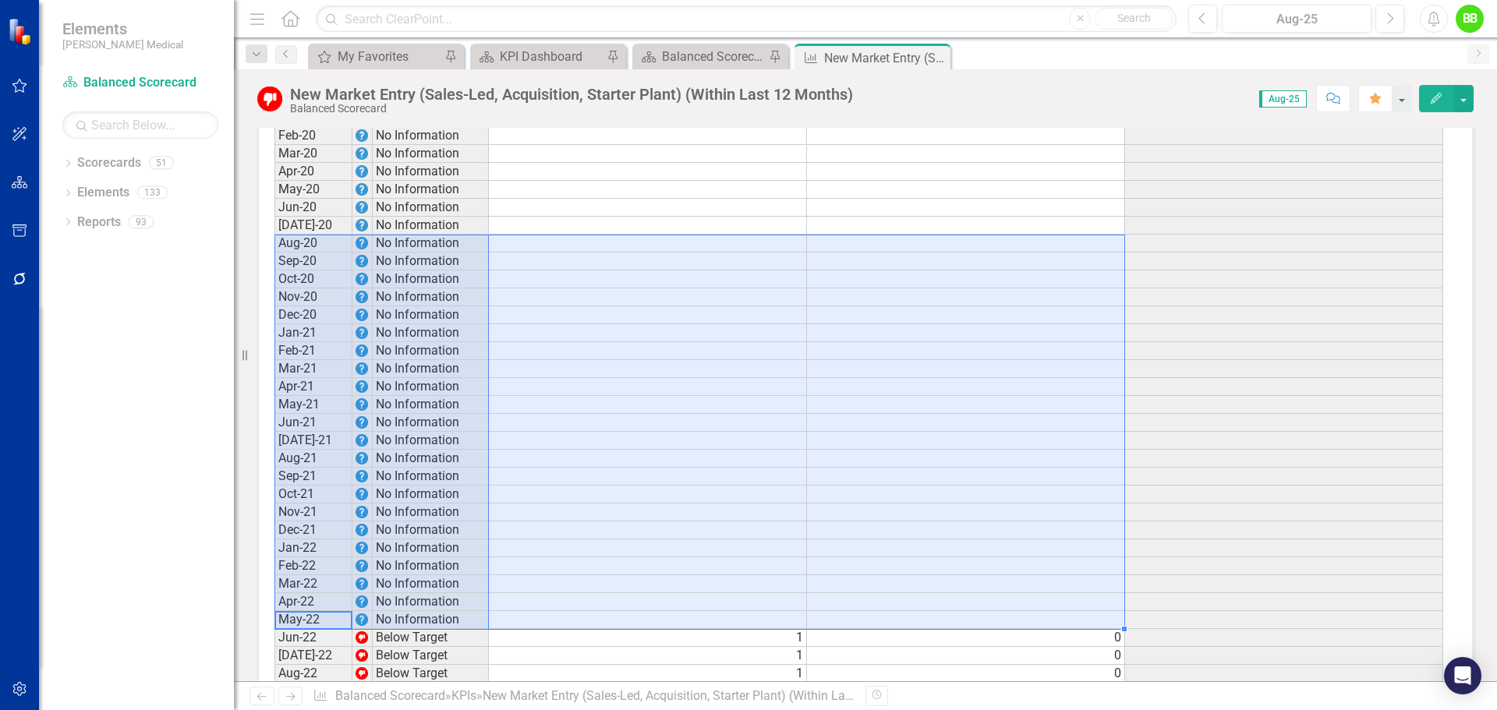
drag, startPoint x: 312, startPoint y: 519, endPoint x: 1063, endPoint y: 93, distance: 863.3
click at [1063, 93] on div "New Market Entry (Sales-Led, Acquisition, Starter Plant) (Within Last 12 Months…" at bounding box center [865, 375] width 1263 height 612
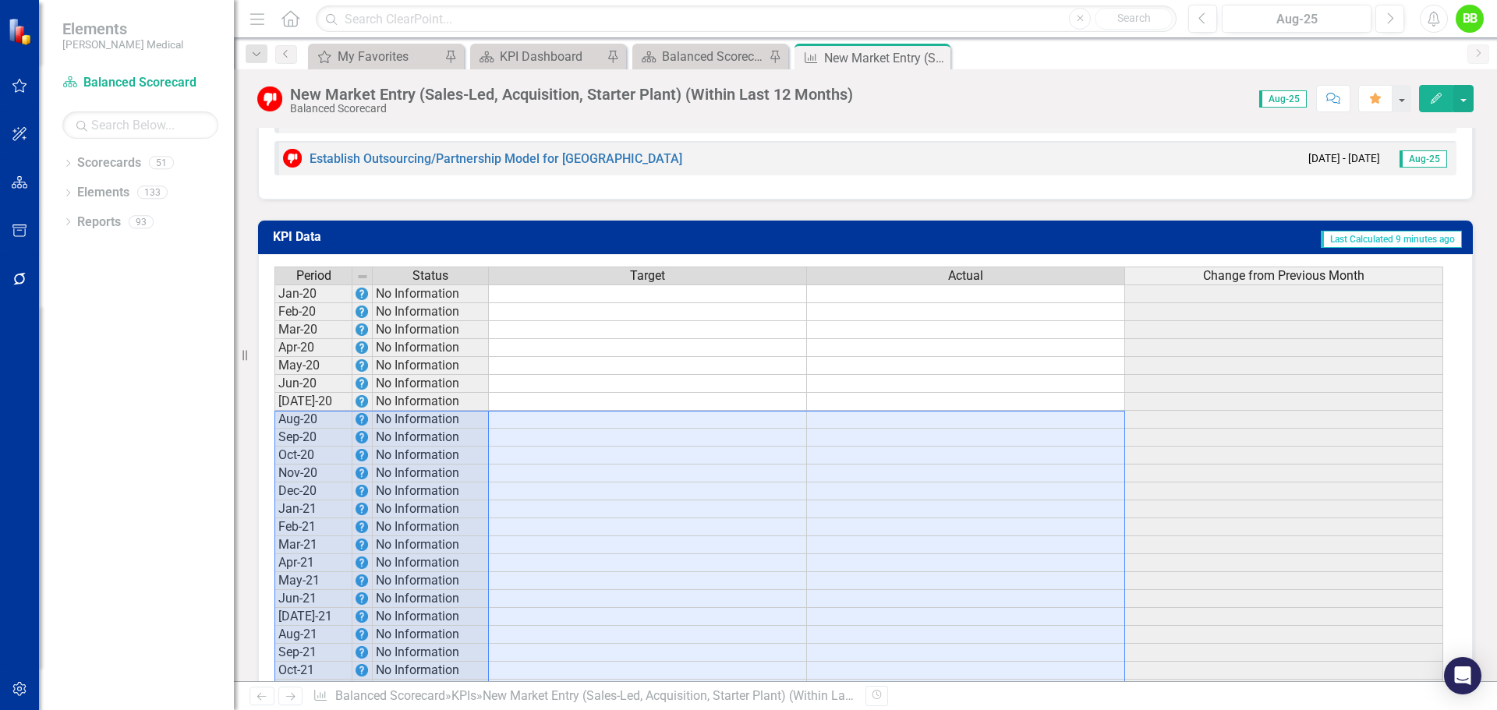
scroll to position [1091, 0]
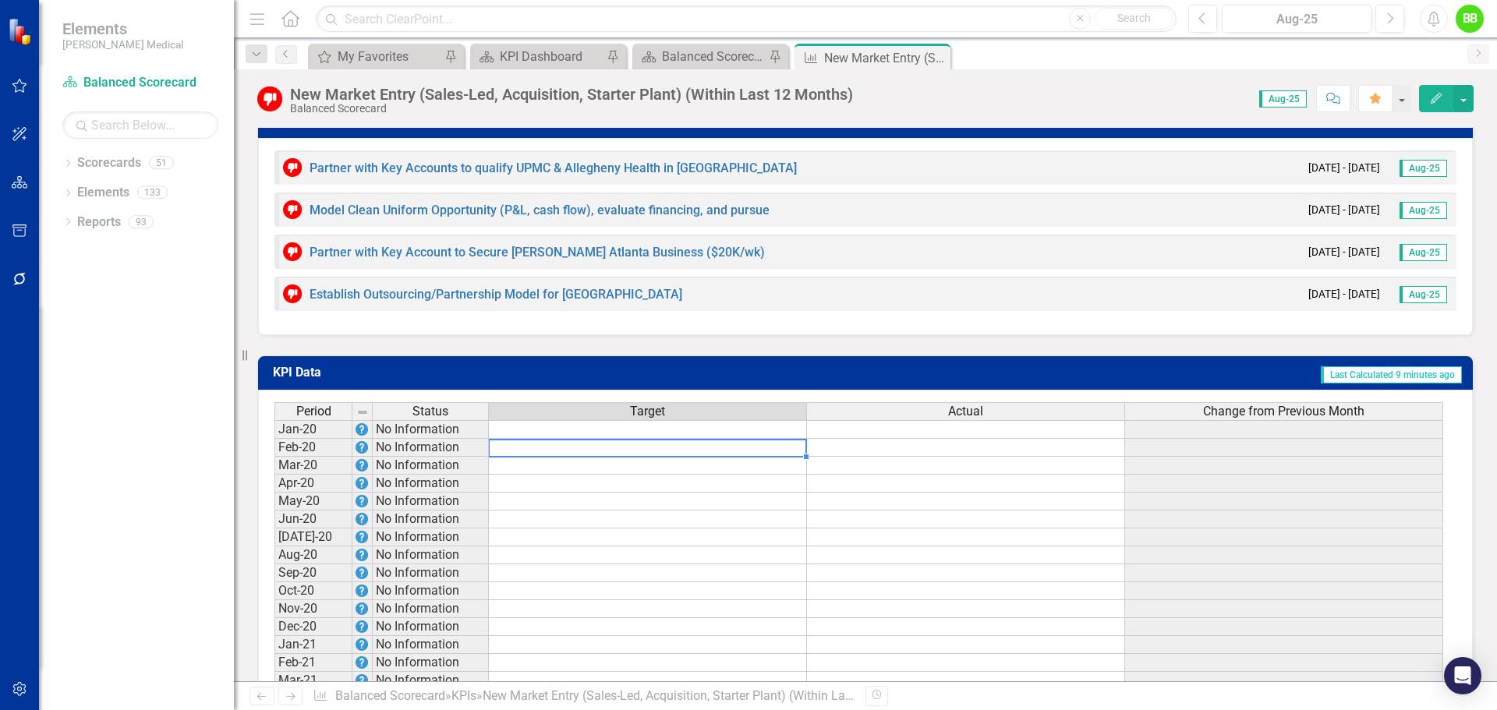
click at [762, 439] on td at bounding box center [648, 448] width 318 height 18
click at [763, 420] on td at bounding box center [648, 429] width 318 height 19
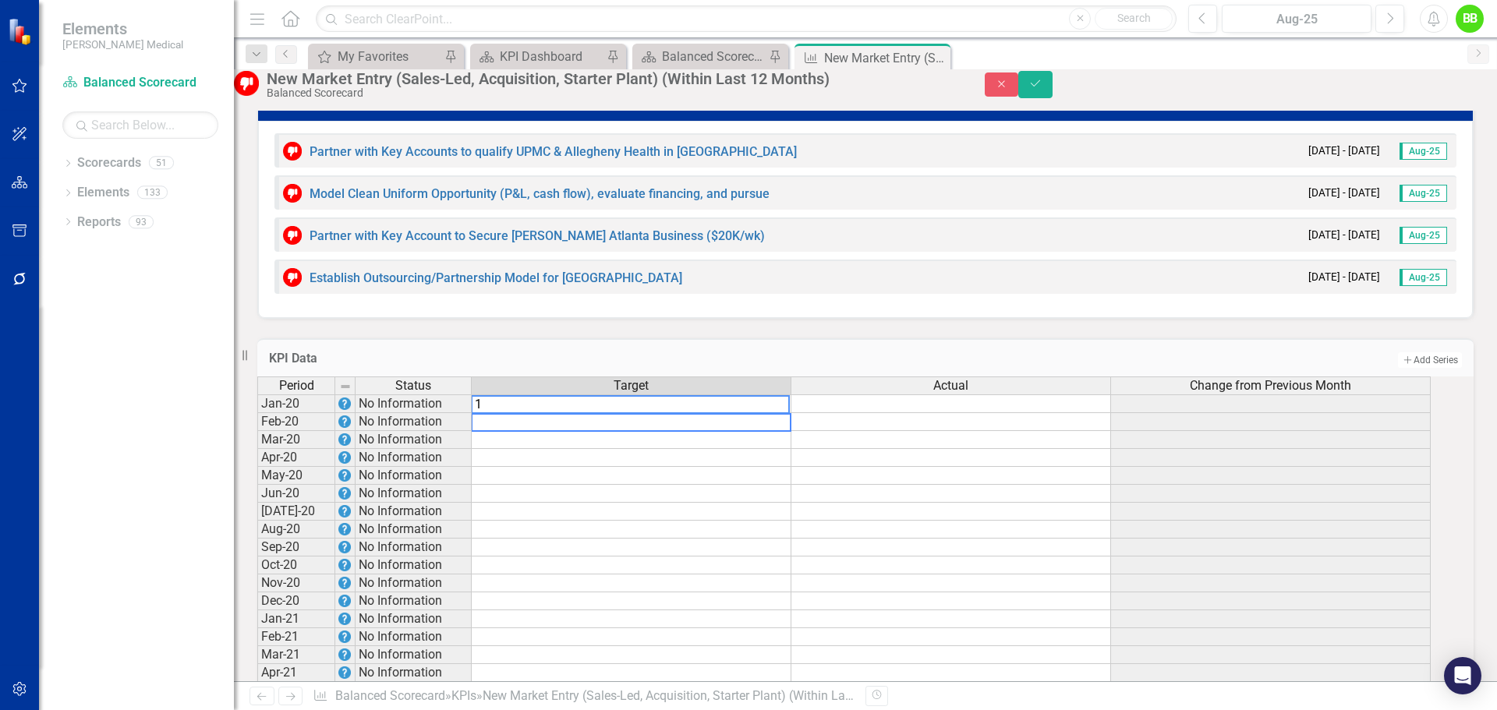
click at [760, 413] on td at bounding box center [632, 422] width 320 height 18
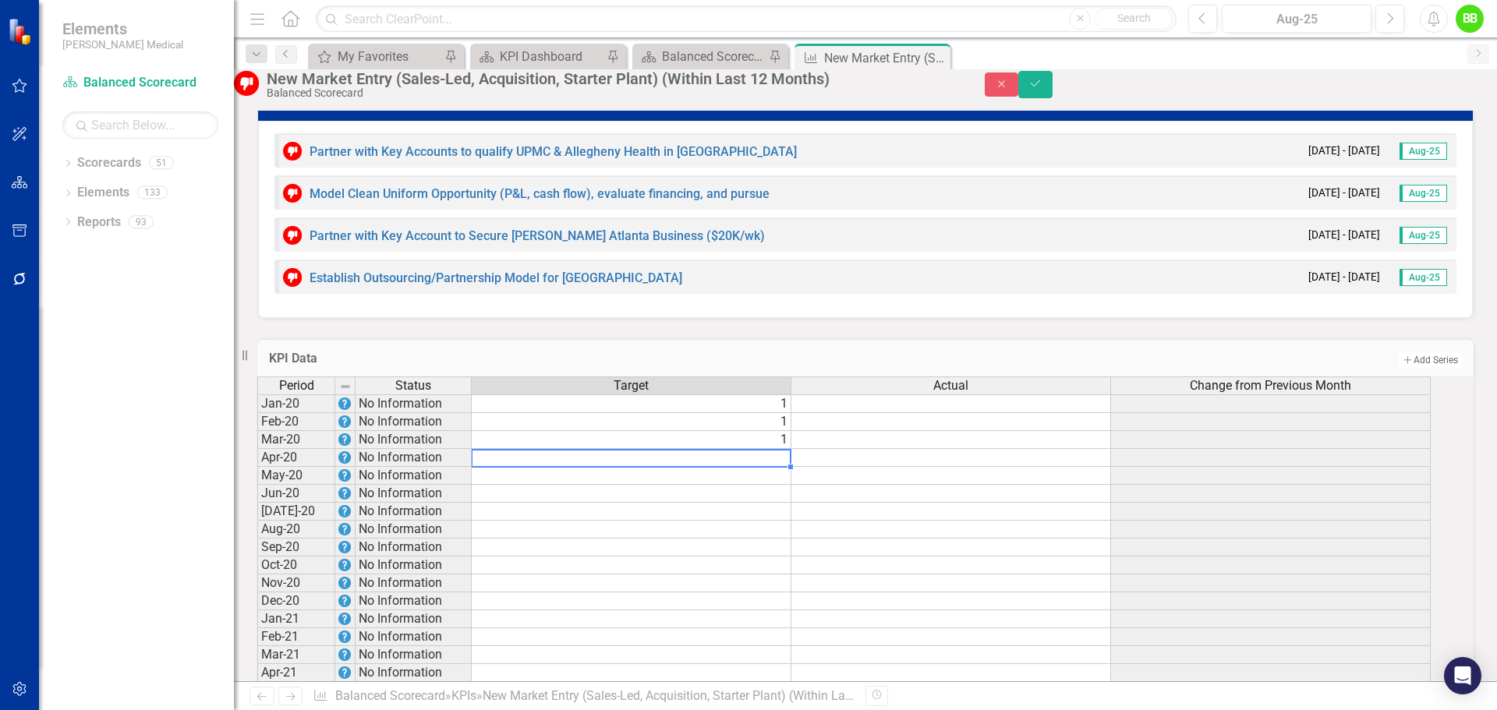
click at [754, 449] on td at bounding box center [632, 458] width 320 height 18
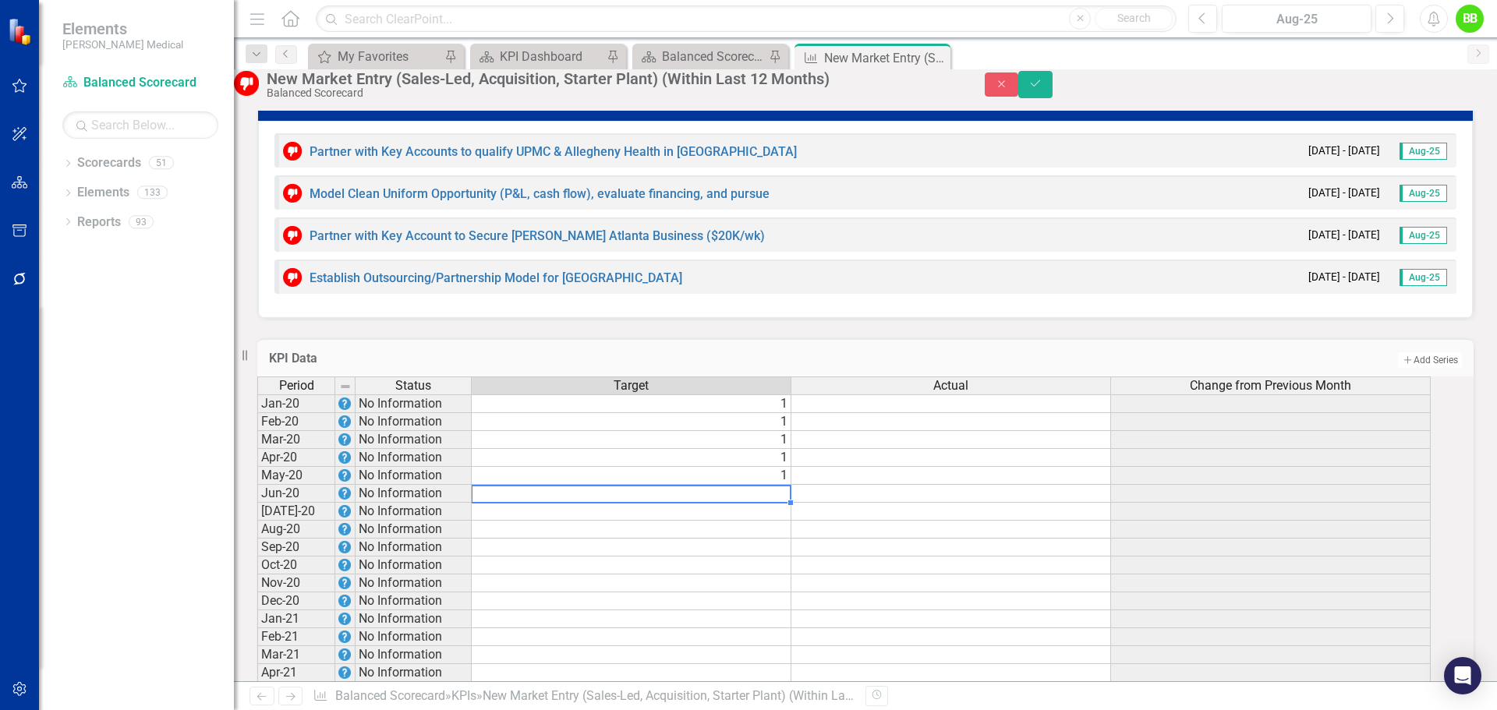
click at [757, 485] on td at bounding box center [632, 494] width 320 height 18
click at [757, 521] on td at bounding box center [632, 530] width 320 height 18
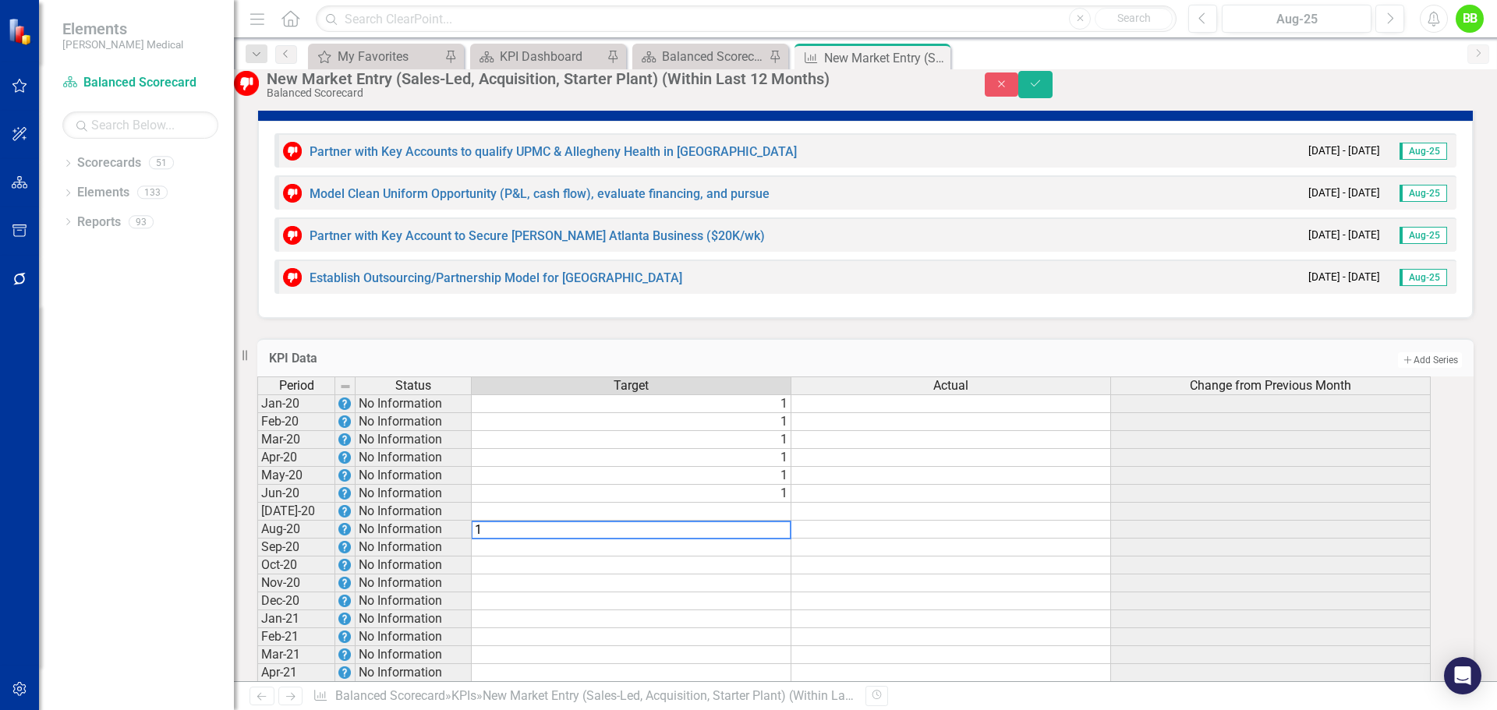
click at [760, 503] on td at bounding box center [632, 512] width 320 height 18
click at [755, 539] on td at bounding box center [632, 548] width 320 height 18
click at [753, 557] on td at bounding box center [632, 566] width 320 height 18
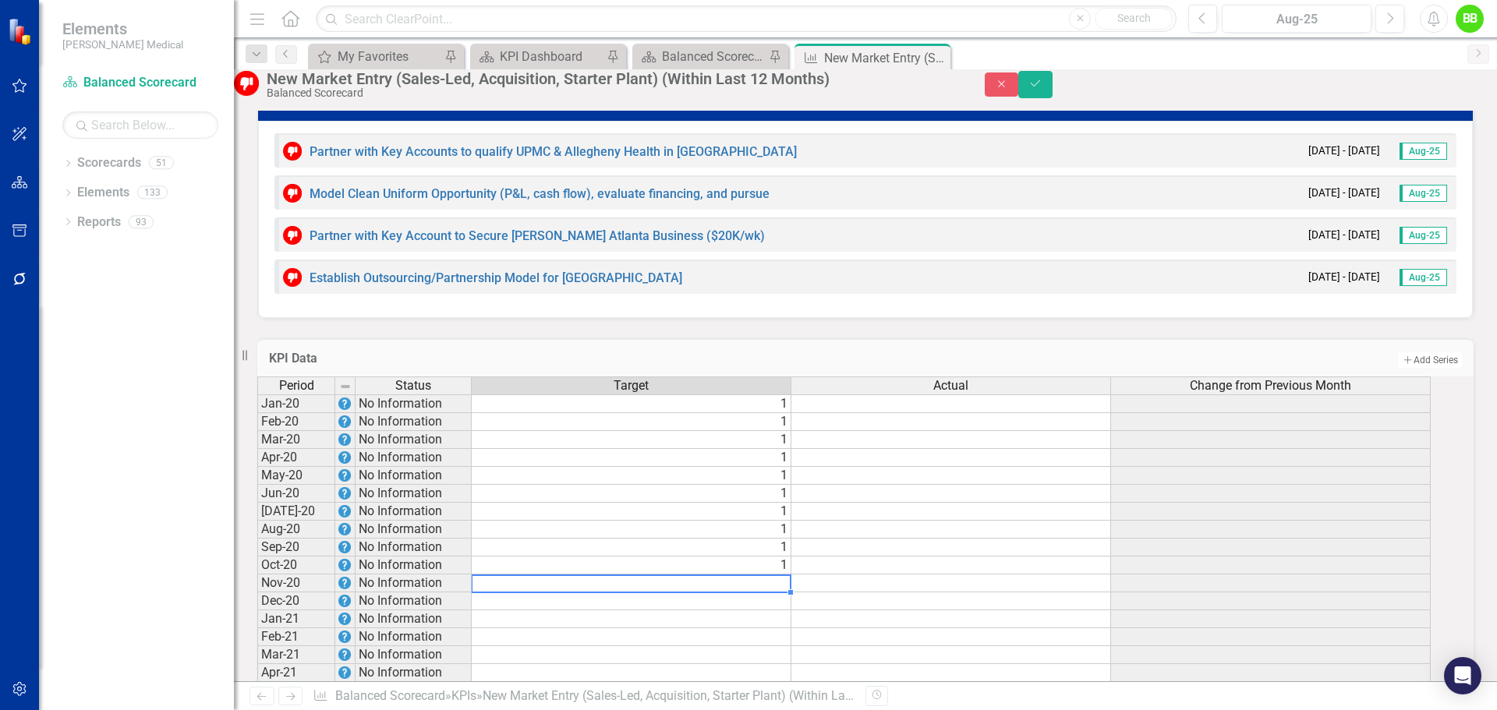
click at [752, 575] on td at bounding box center [632, 584] width 320 height 18
click at [752, 592] on td at bounding box center [632, 601] width 320 height 18
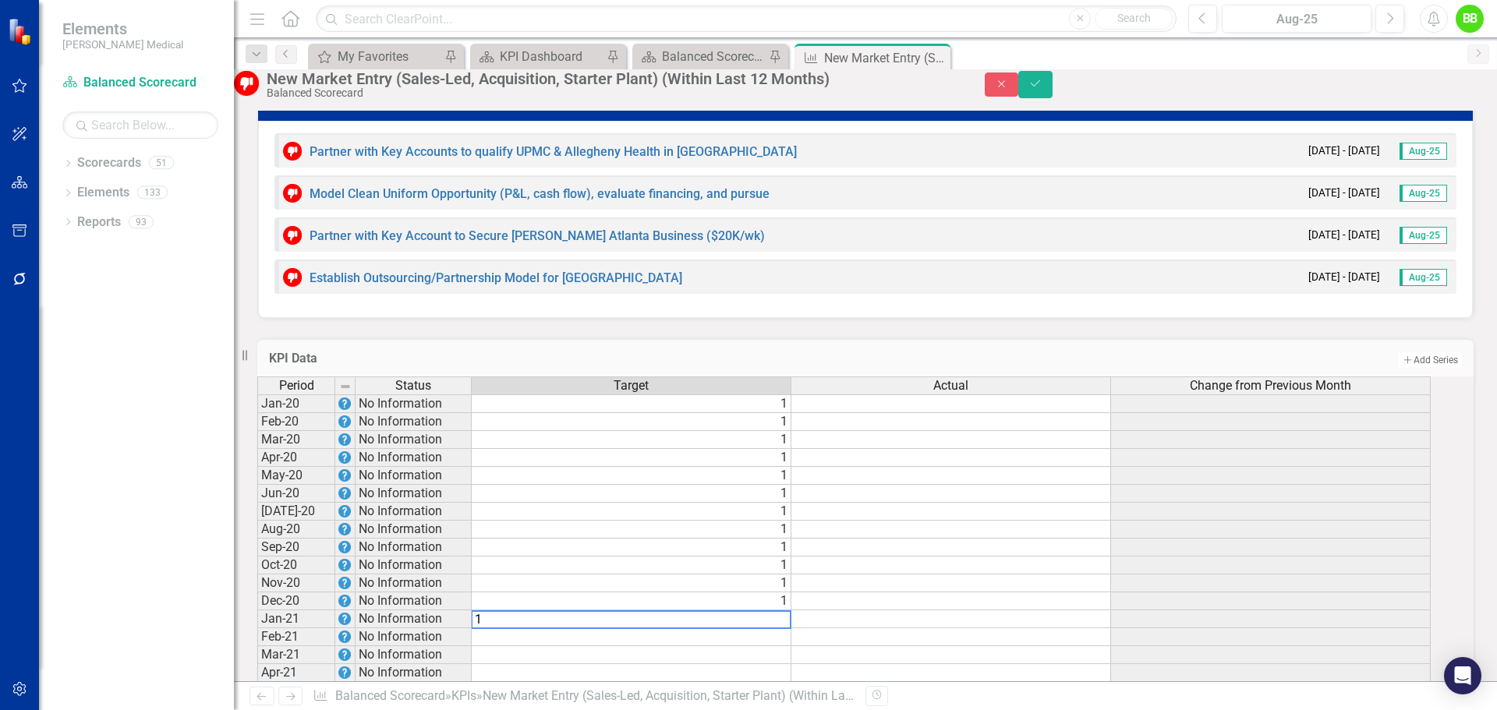
click at [748, 646] on td at bounding box center [632, 655] width 320 height 18
click at [748, 664] on td at bounding box center [632, 673] width 320 height 18
type textarea "1"
click at [748, 682] on td at bounding box center [632, 691] width 320 height 18
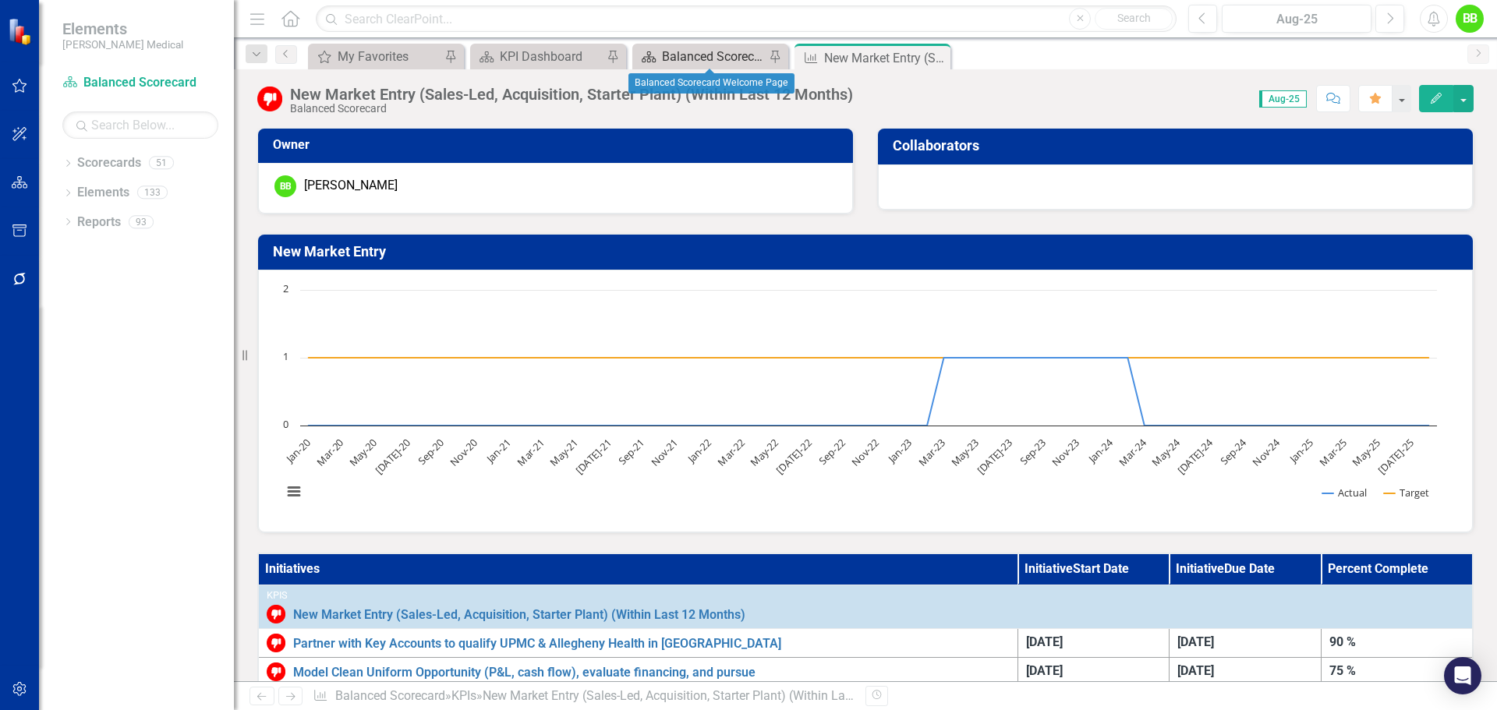
click at [700, 55] on div "Balanced Scorecard Welcome Page" at bounding box center [713, 56] width 103 height 19
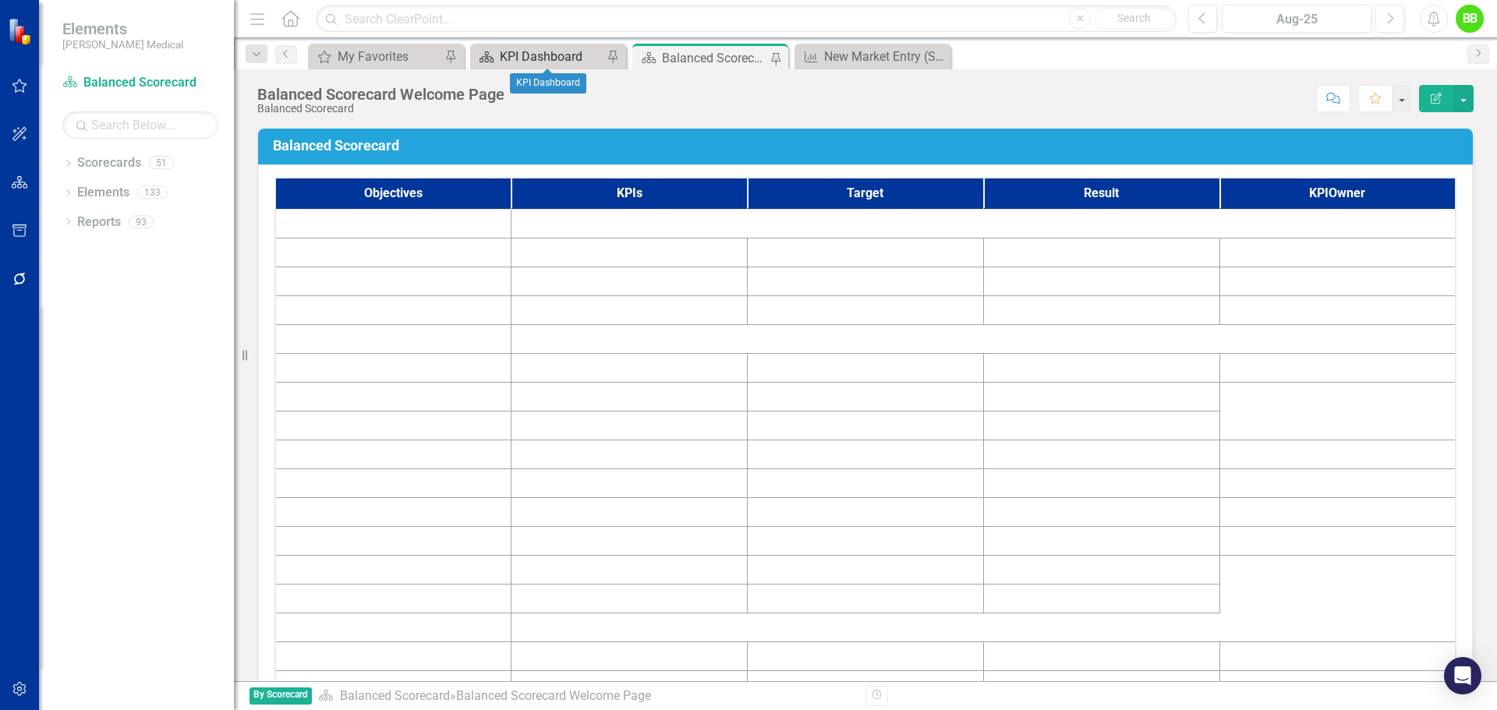
click at [500, 55] on div "KPI Dashboard" at bounding box center [551, 56] width 103 height 19
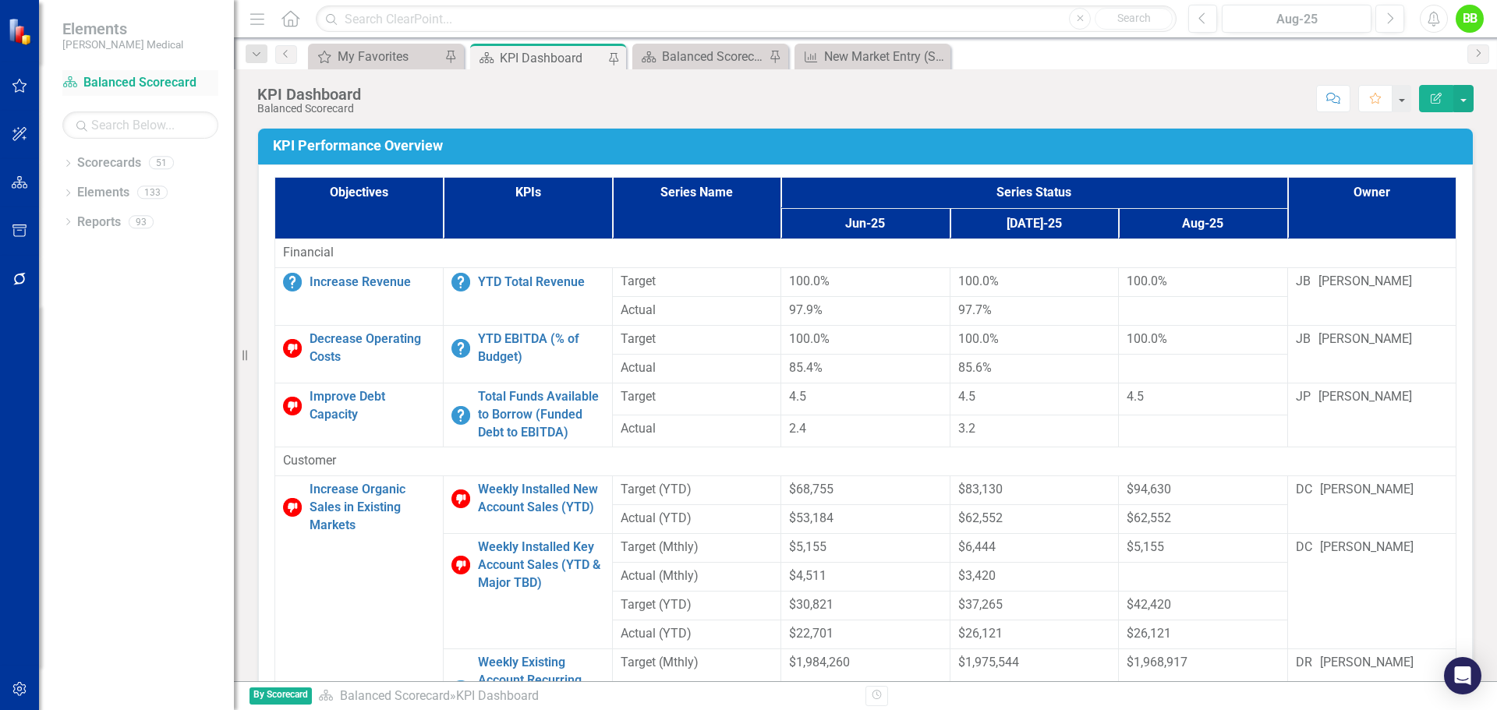
click at [143, 82] on link "Scorecard Balanced Scorecard" at bounding box center [140, 83] width 156 height 18
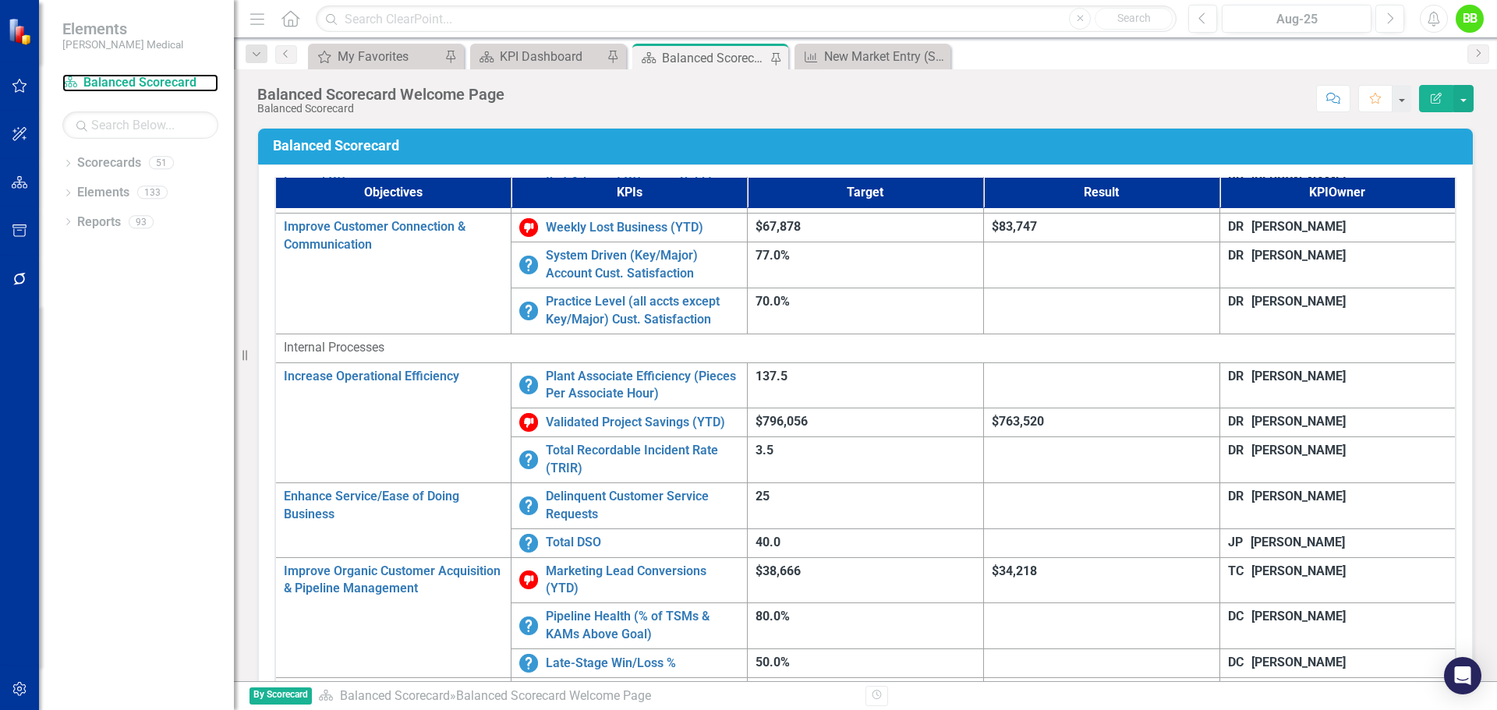
scroll to position [468, 0]
click at [546, 682] on link "Letters of Intent ([PERSON_NAME]) Issued (Within Last 6 Months)" at bounding box center [642, 709] width 193 height 54
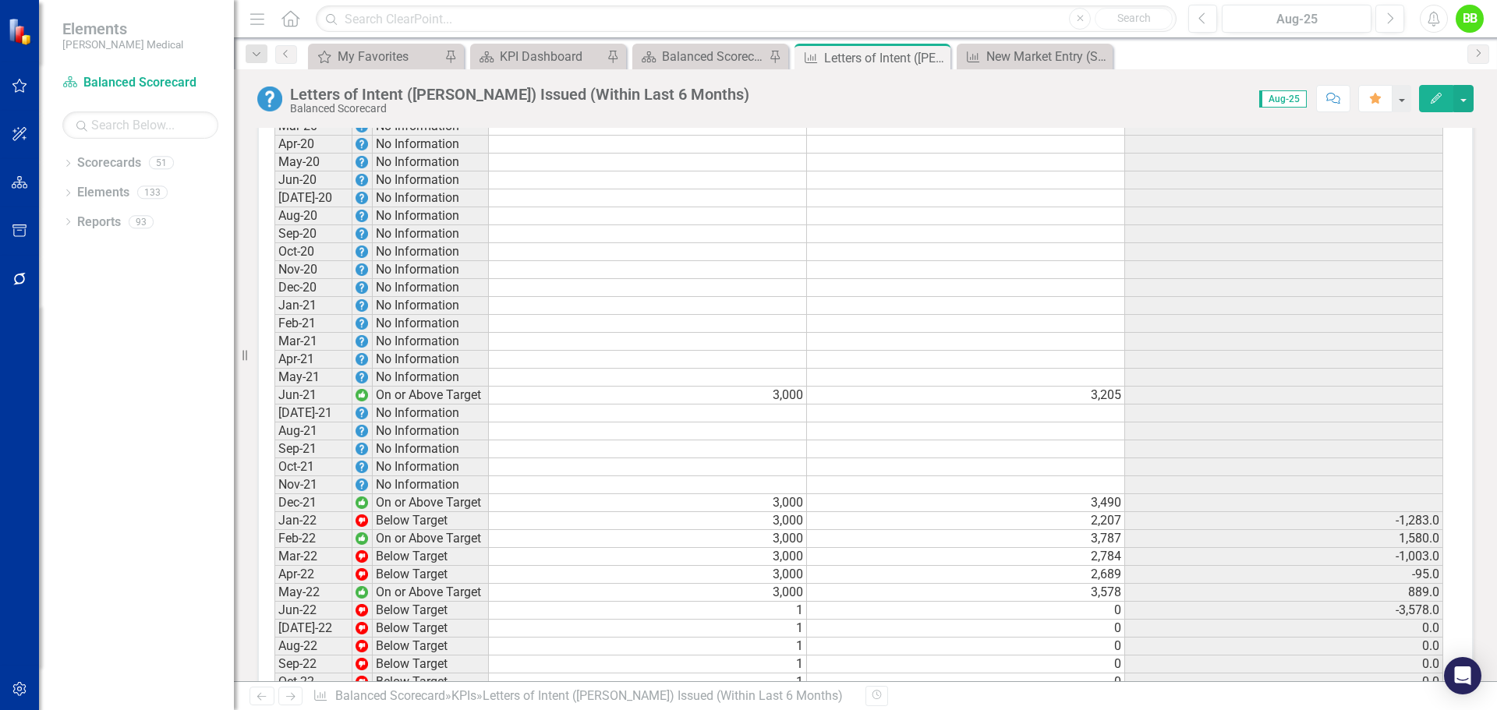
scroll to position [1088, 0]
